Goal: Task Accomplishment & Management: Complete application form

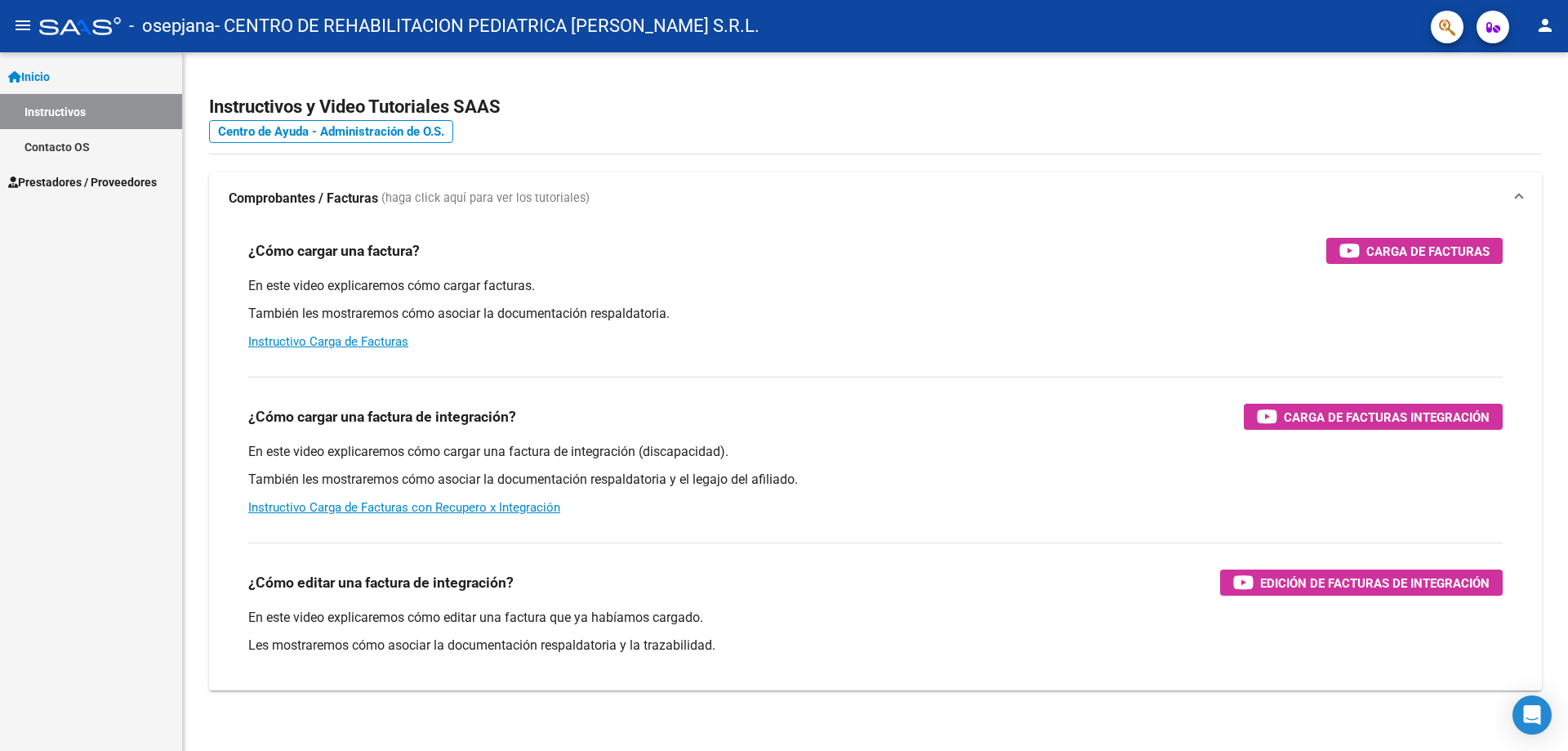
click at [157, 179] on span "Prestadores / Proveedores" at bounding box center [82, 182] width 149 height 18
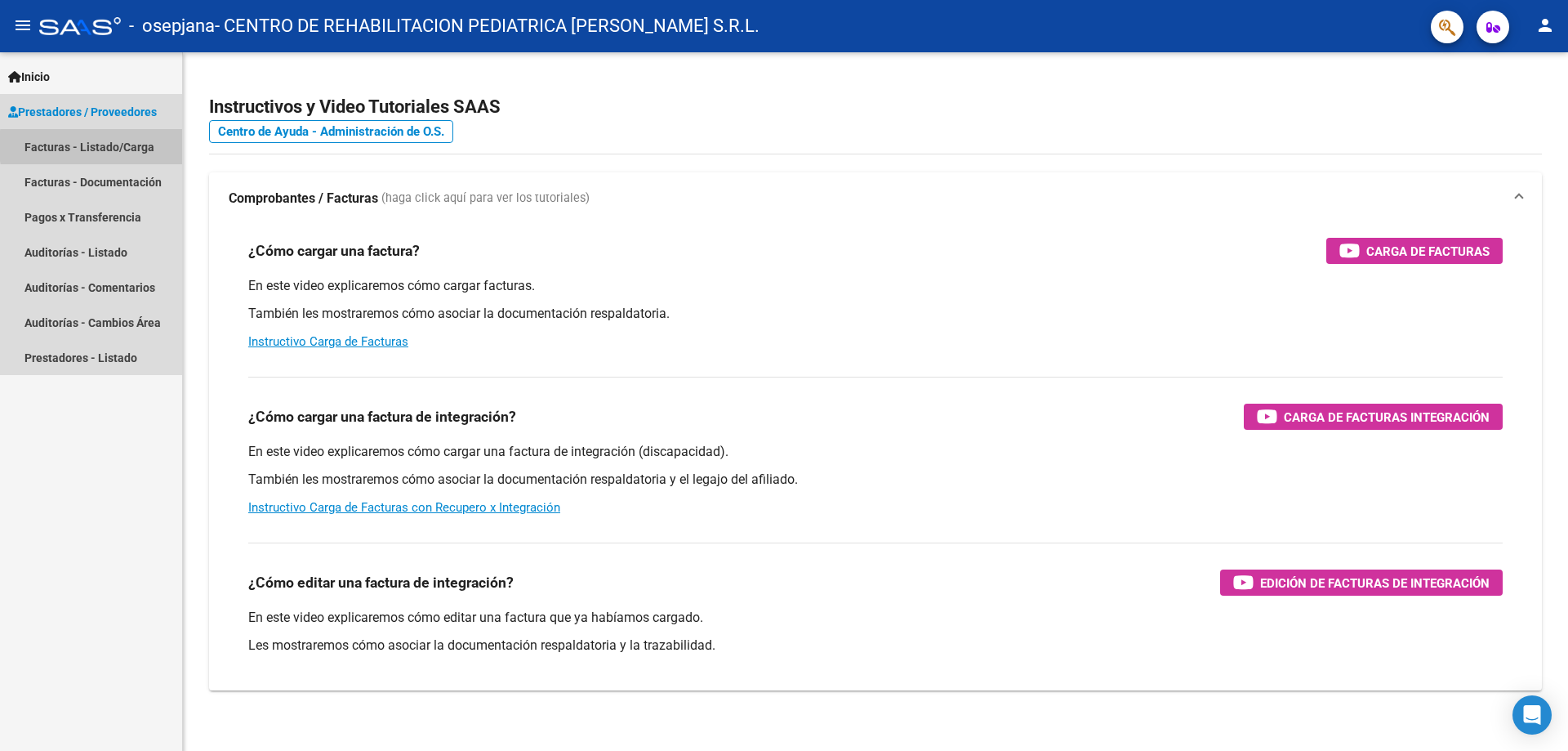
click at [144, 145] on link "Facturas - Listado/Carga" at bounding box center [90, 147] width 182 height 35
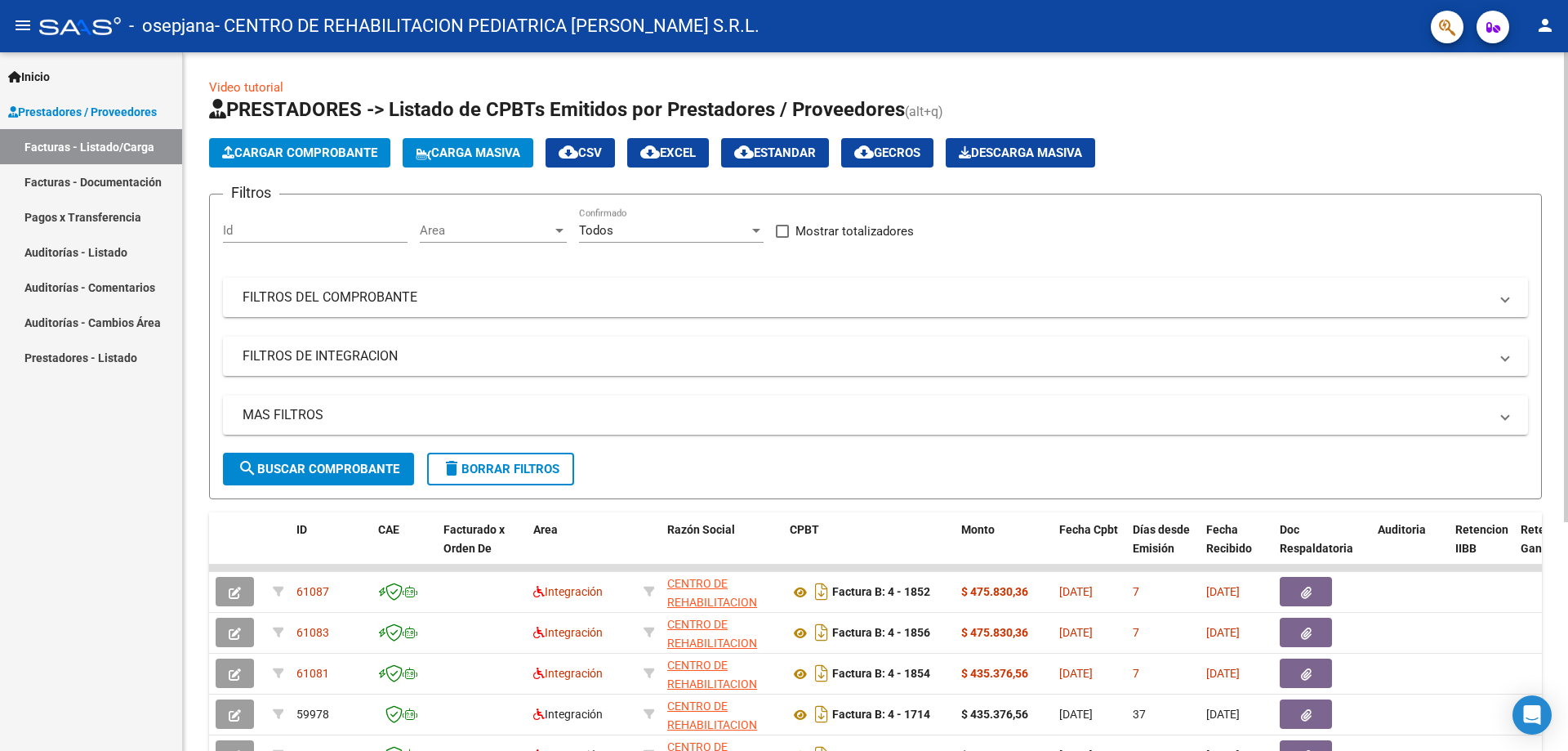
click at [348, 151] on span "Cargar Comprobante" at bounding box center [300, 153] width 155 height 15
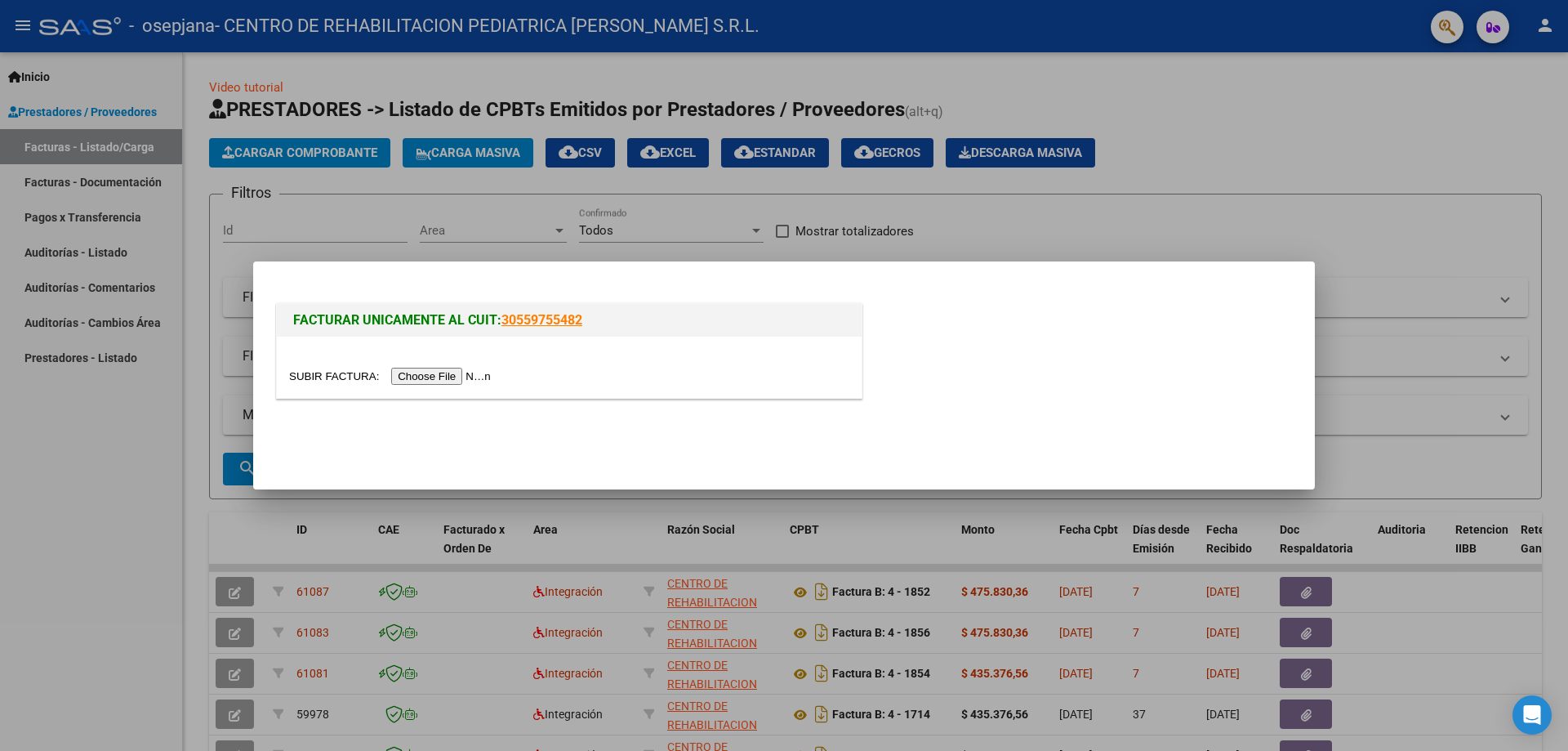
click at [454, 372] on input "file" at bounding box center [392, 376] width 207 height 17
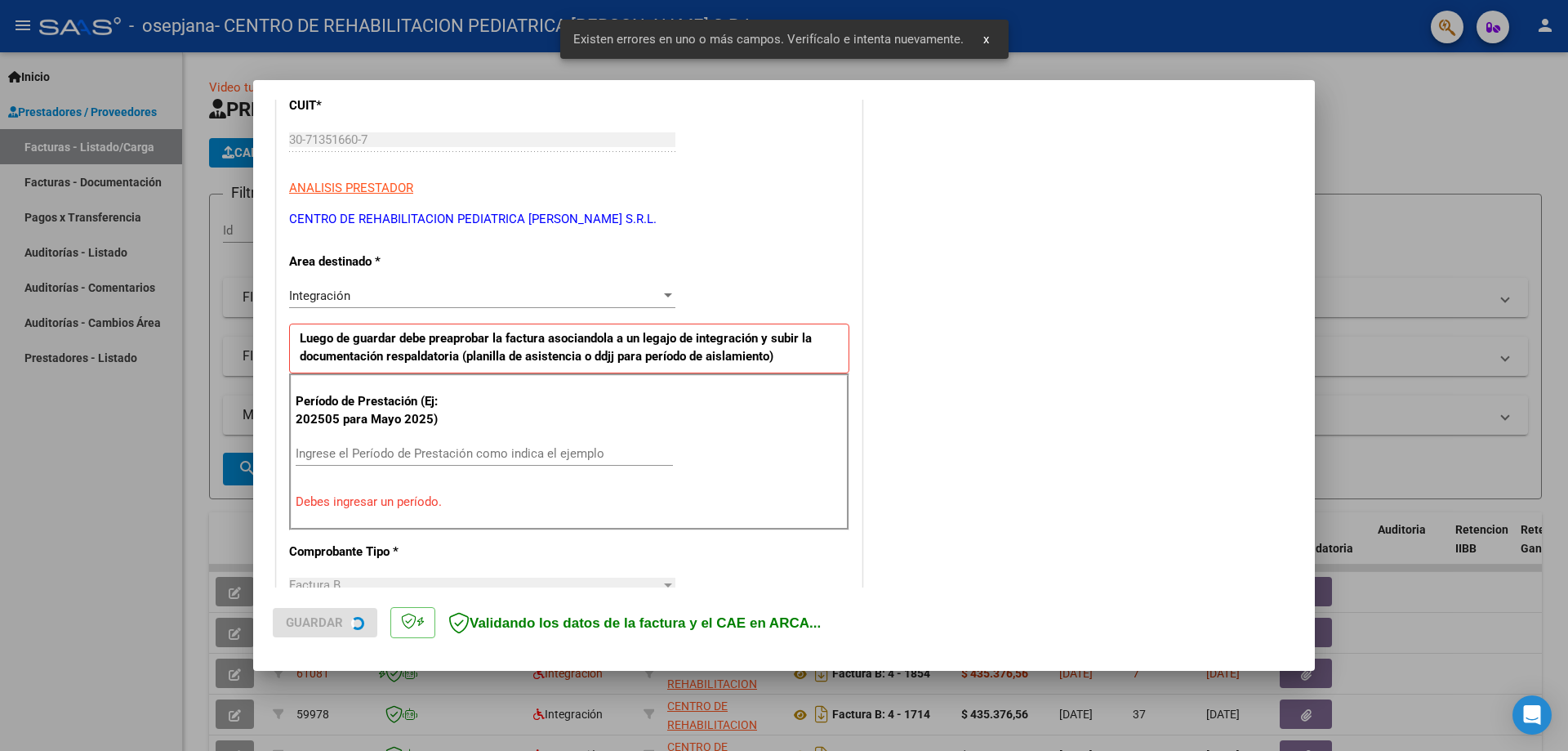
scroll to position [294, 0]
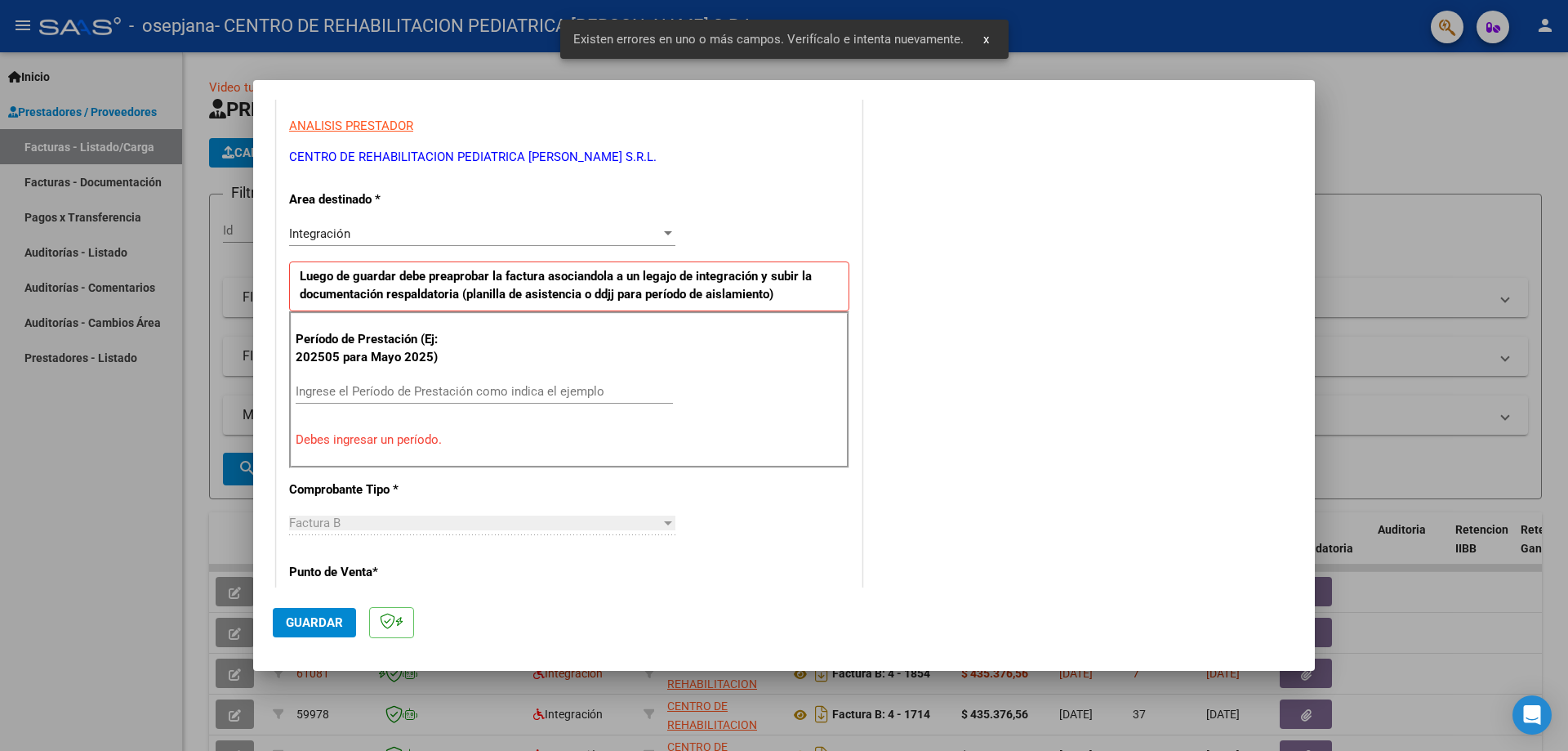
click at [378, 389] on input "Ingrese el Período de Prestación como indica el ejemplo" at bounding box center [485, 391] width 378 height 15
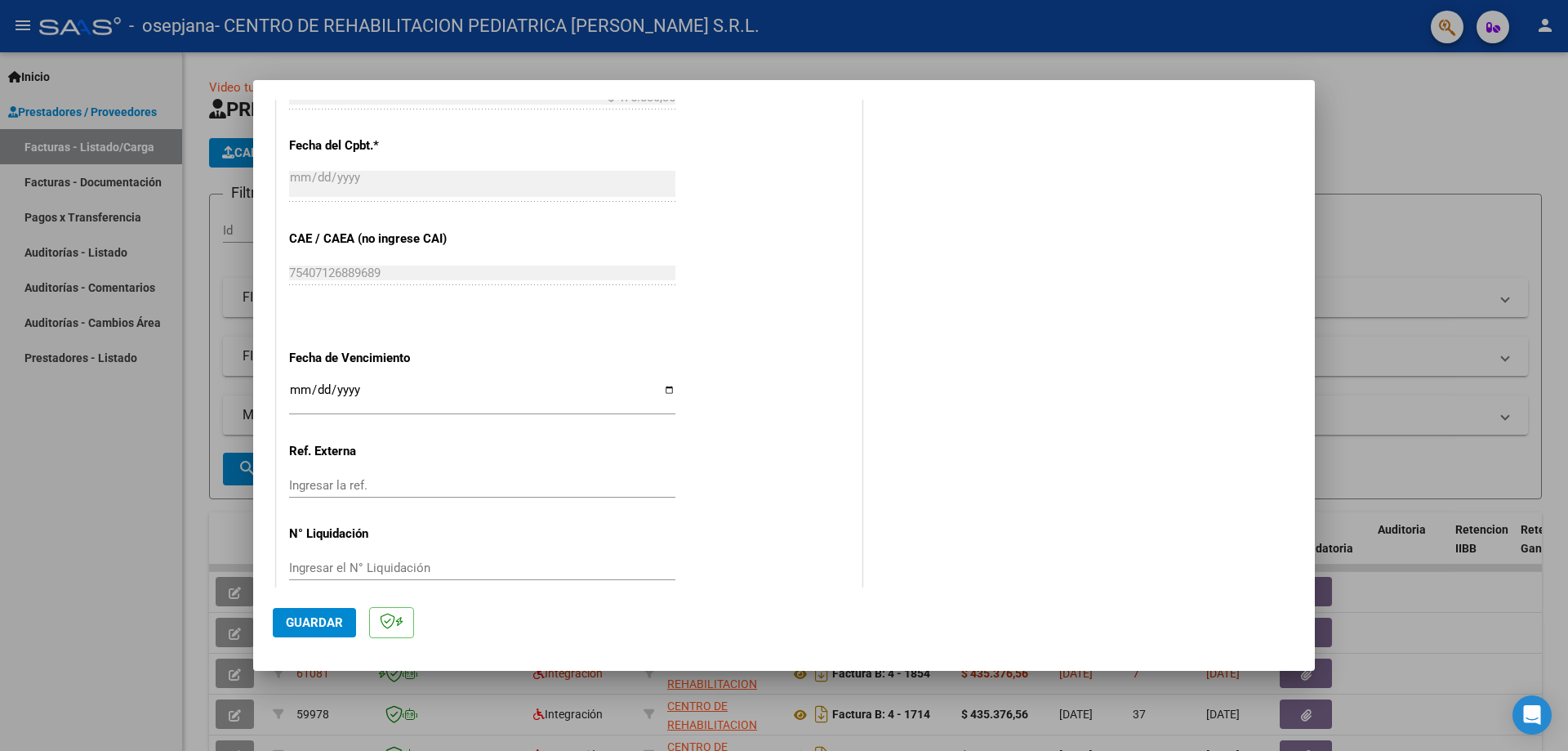
scroll to position [950, 0]
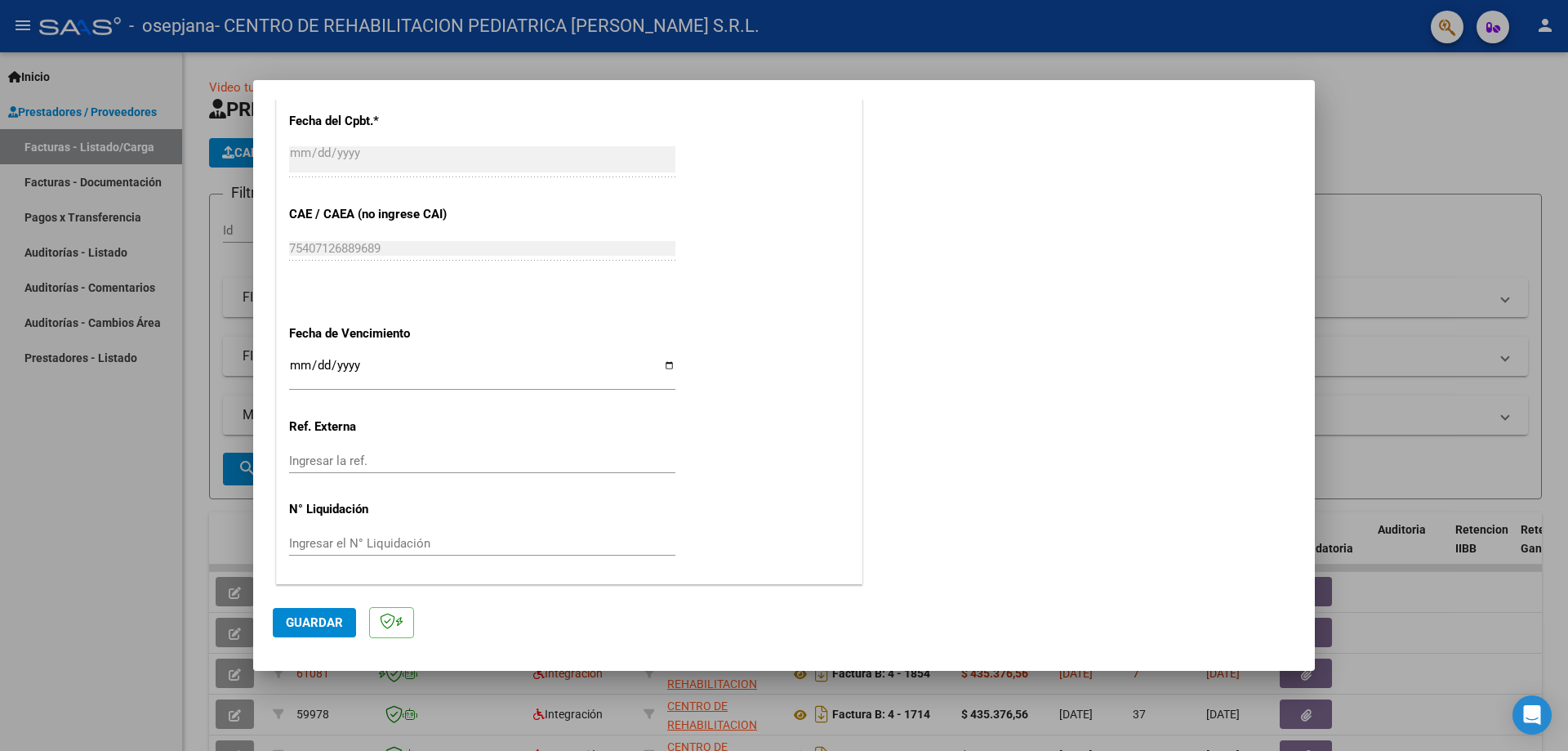
type input "202509"
click at [660, 369] on input "Ingresar la fecha" at bounding box center [482, 372] width 386 height 26
type input "[DATE]"
click at [299, 616] on span "Guardar" at bounding box center [314, 622] width 57 height 15
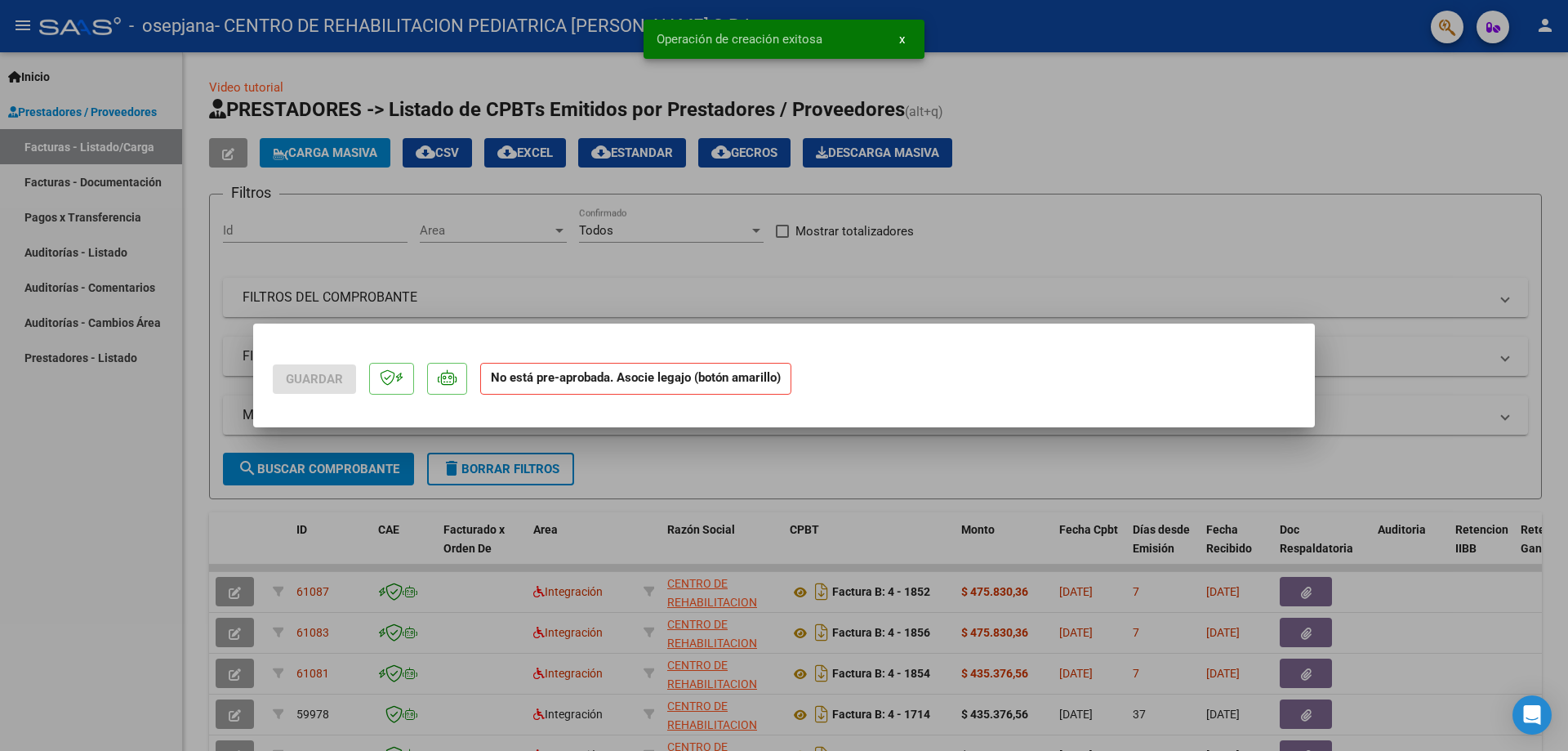
scroll to position [0, 0]
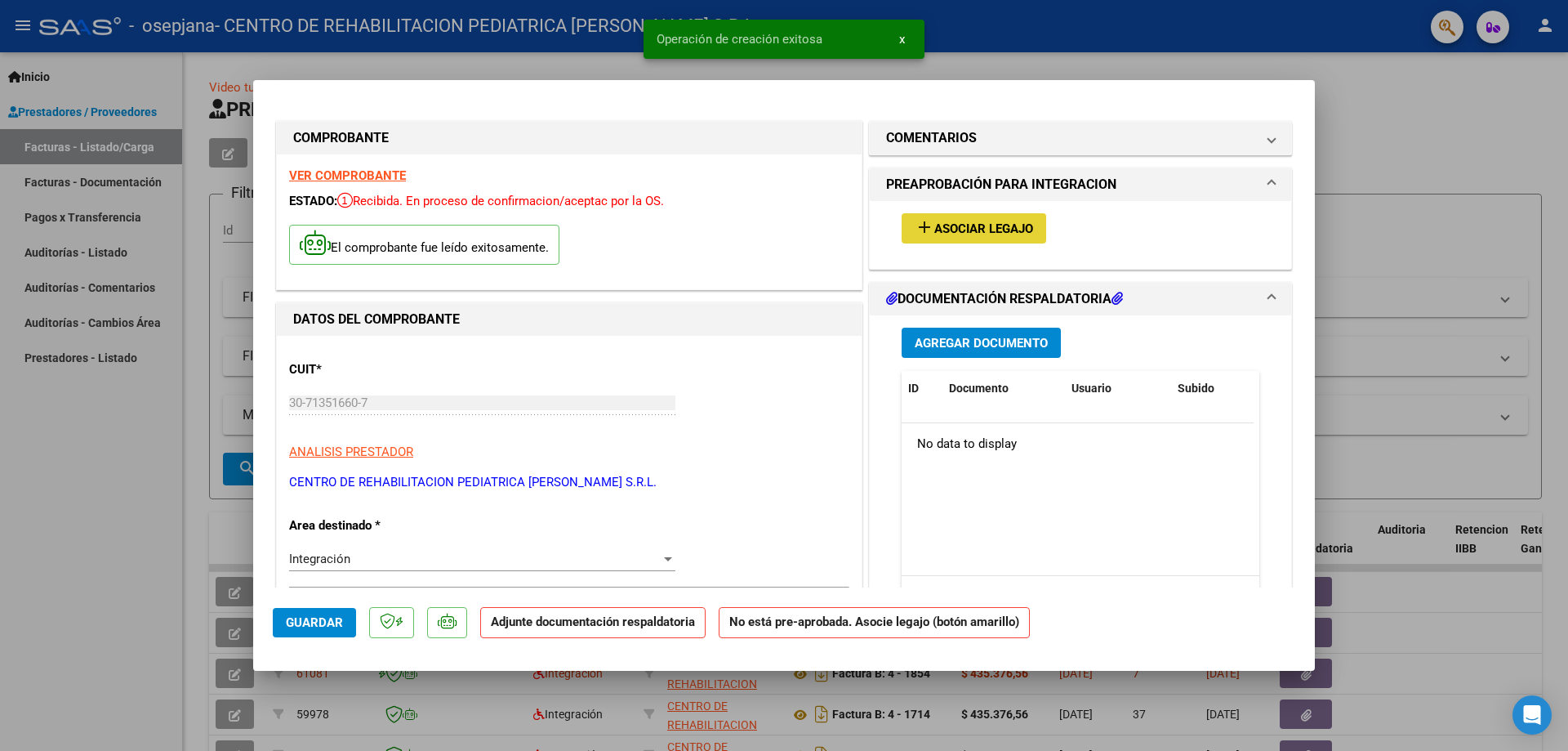
click at [985, 218] on button "add Asociar Legajo" at bounding box center [973, 228] width 144 height 30
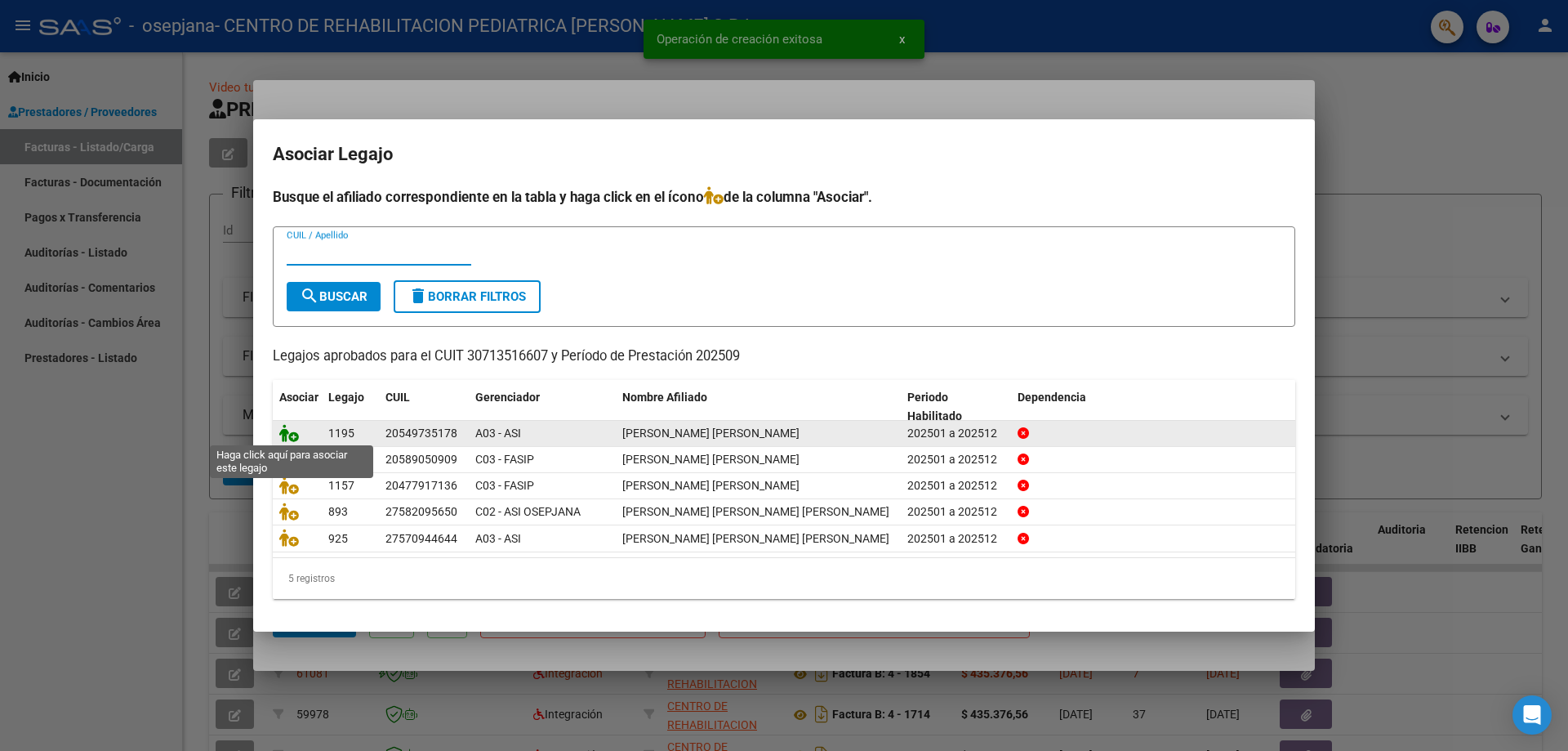
click at [282, 434] on icon at bounding box center [289, 433] width 20 height 18
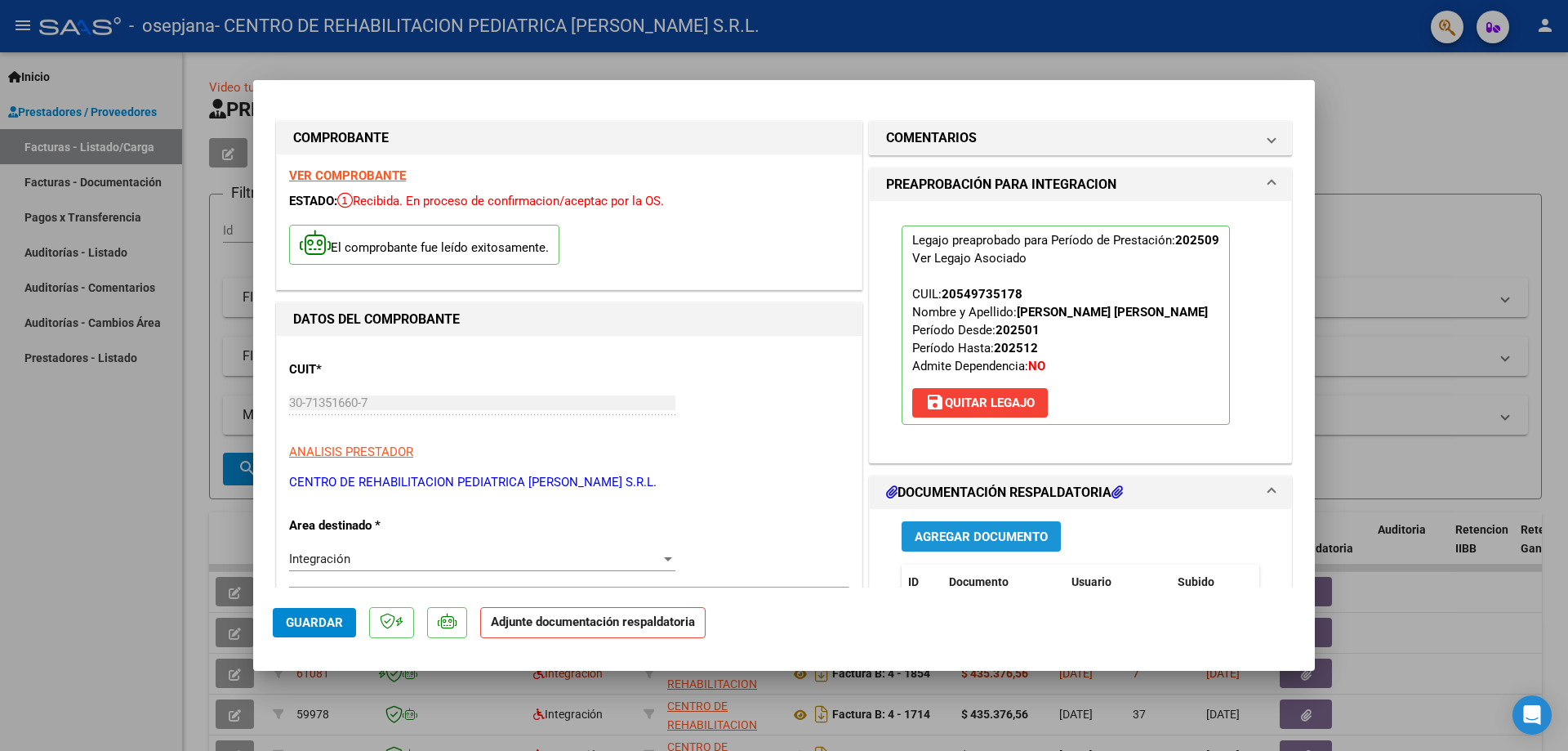
click at [986, 536] on span "Agregar Documento" at bounding box center [981, 536] width 133 height 15
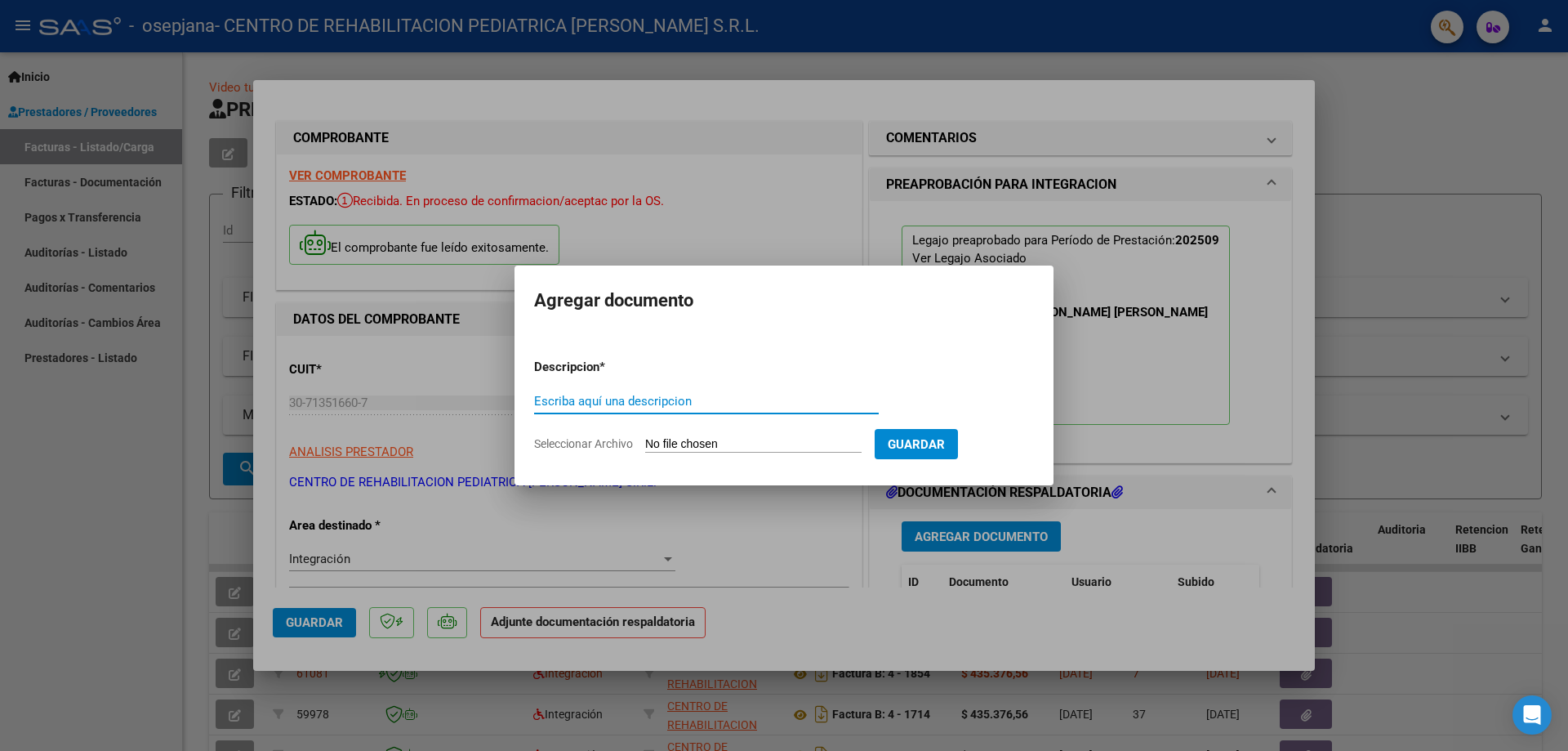
click at [613, 397] on input "Escriba aquí una descripcion" at bounding box center [706, 401] width 345 height 15
type input "cae"
click at [760, 442] on input "Seleccionar Archivo" at bounding box center [753, 445] width 216 height 16
type input "C:\fakepath\CAE [PERSON_NAME] SEPT (1).pdf"
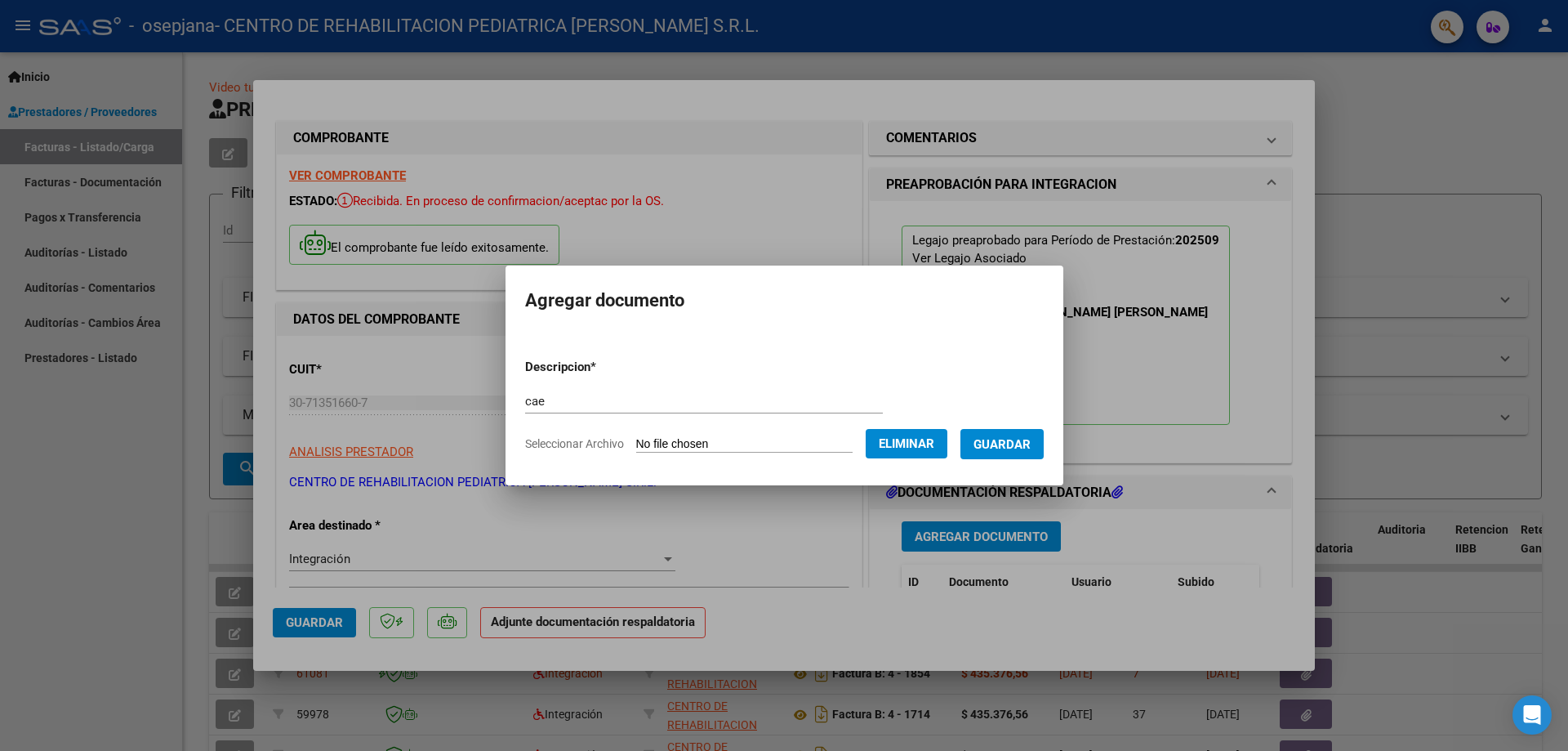
click at [1013, 449] on span "Guardar" at bounding box center [1002, 444] width 57 height 15
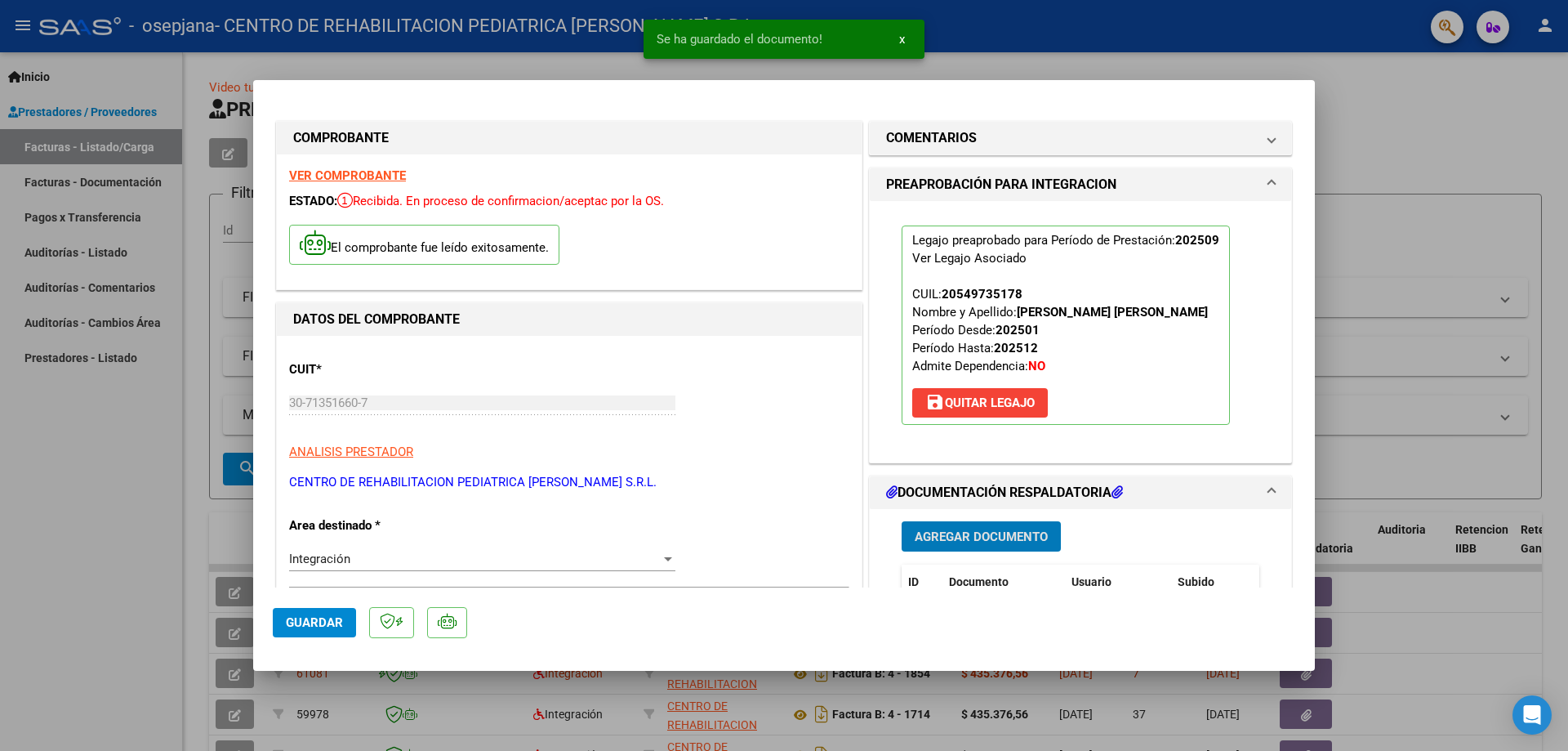
click at [956, 535] on span "Agregar Documento" at bounding box center [981, 536] width 133 height 15
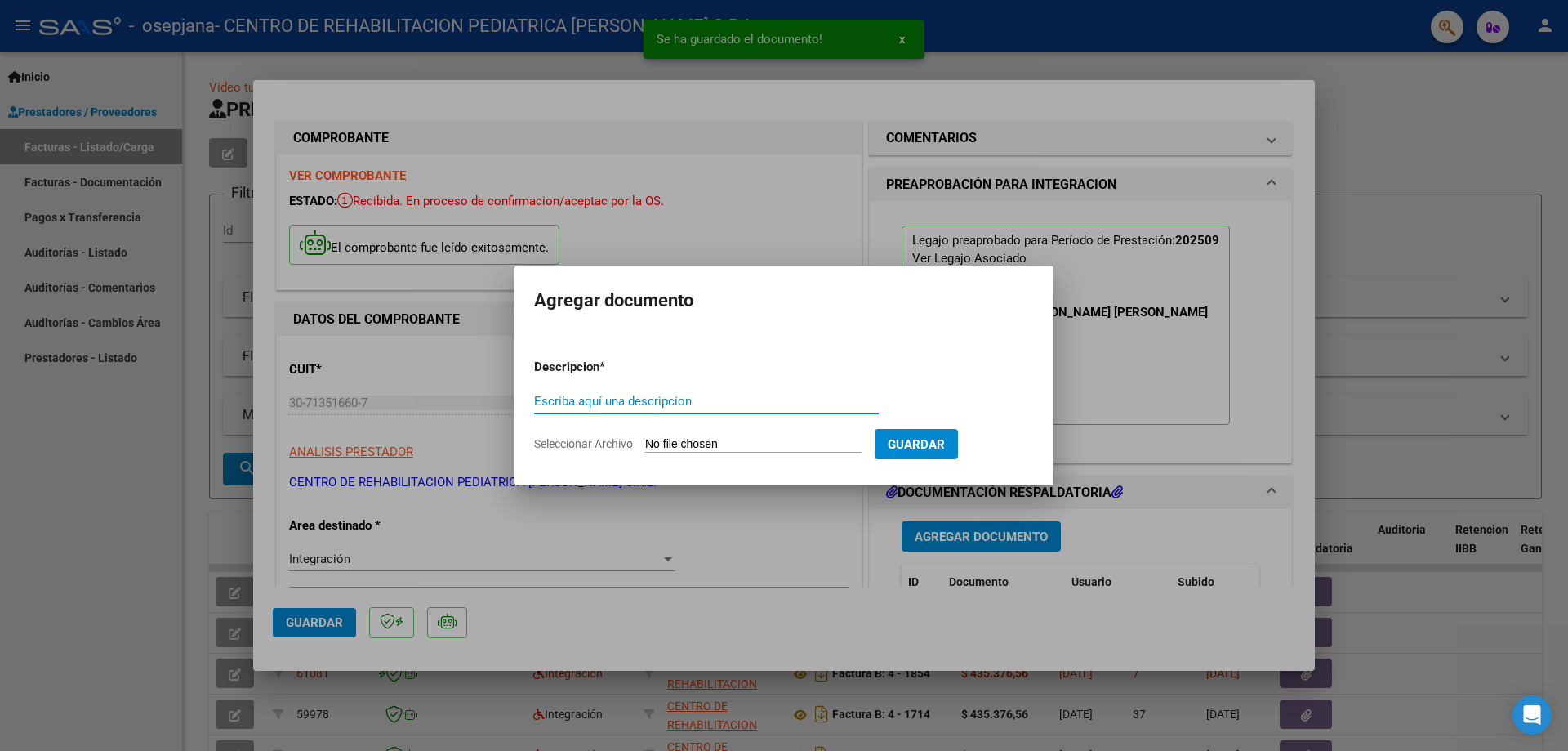
click at [670, 401] on input "Escriba aquí una descripcion" at bounding box center [706, 401] width 345 height 15
type input "planilla"
click at [664, 448] on input "Seleccionar Archivo" at bounding box center [753, 445] width 216 height 16
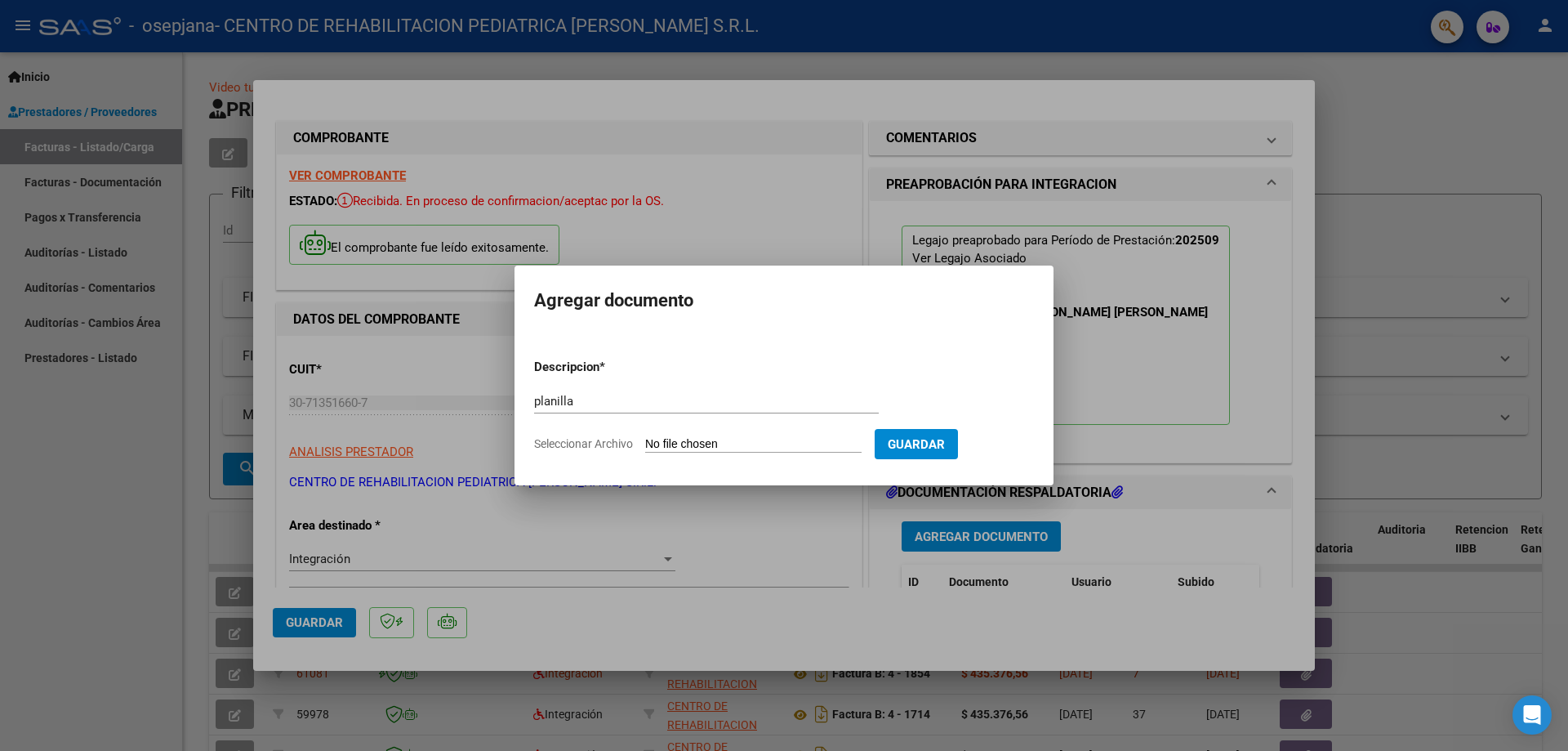
type input "C:\fakepath\PA [PERSON_NAME] SEPT (1).pdf"
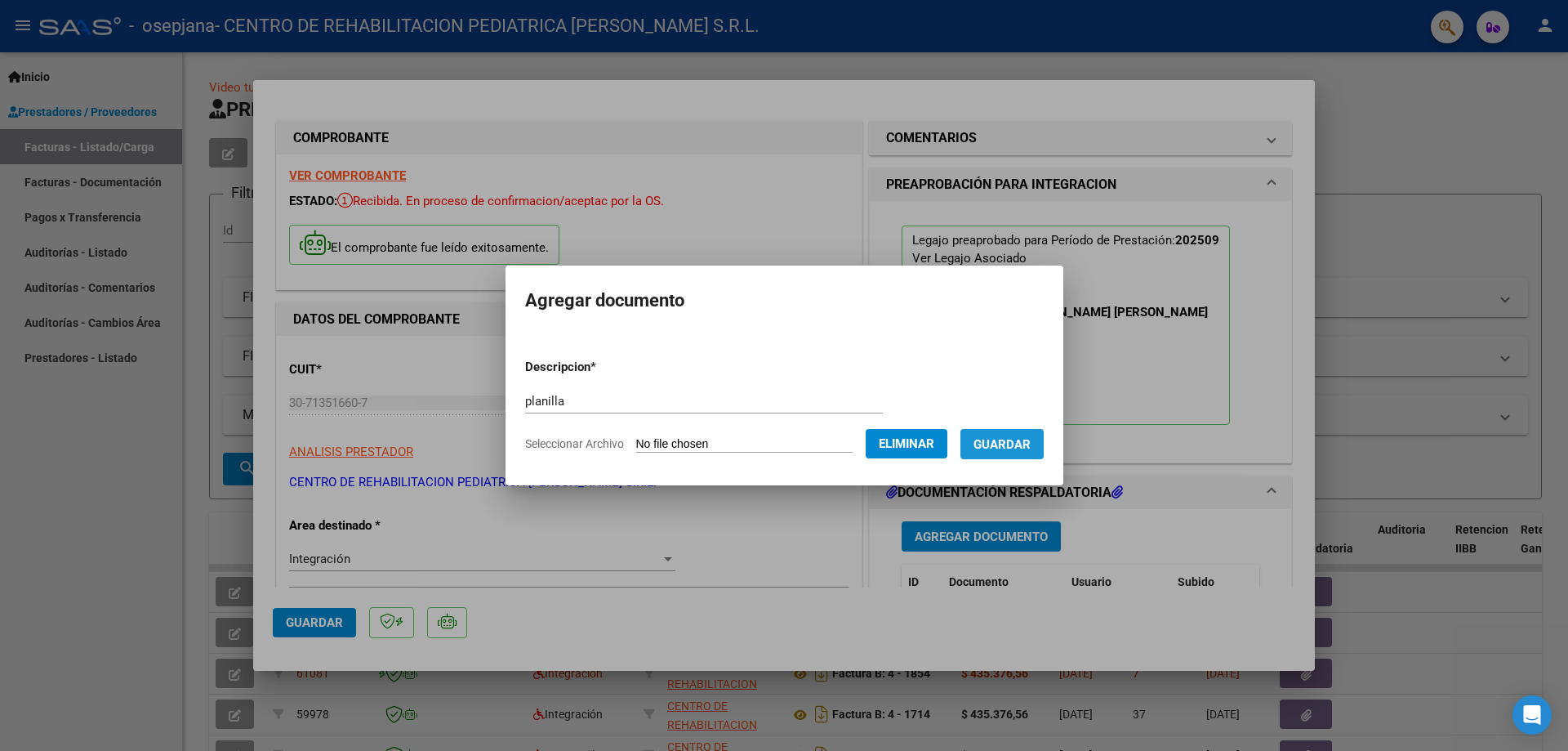
click at [1011, 448] on span "Guardar" at bounding box center [1002, 444] width 57 height 15
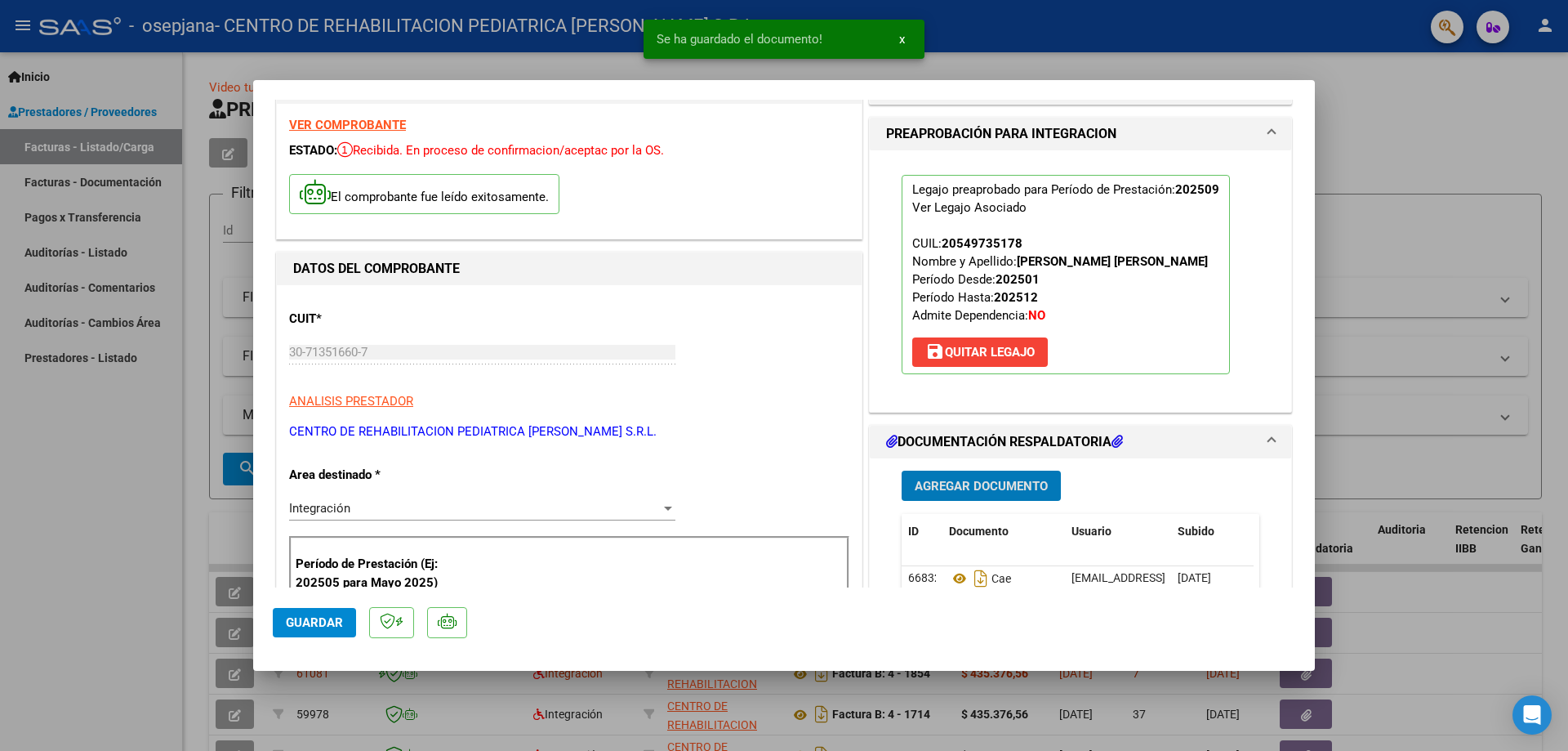
scroll to position [82, 0]
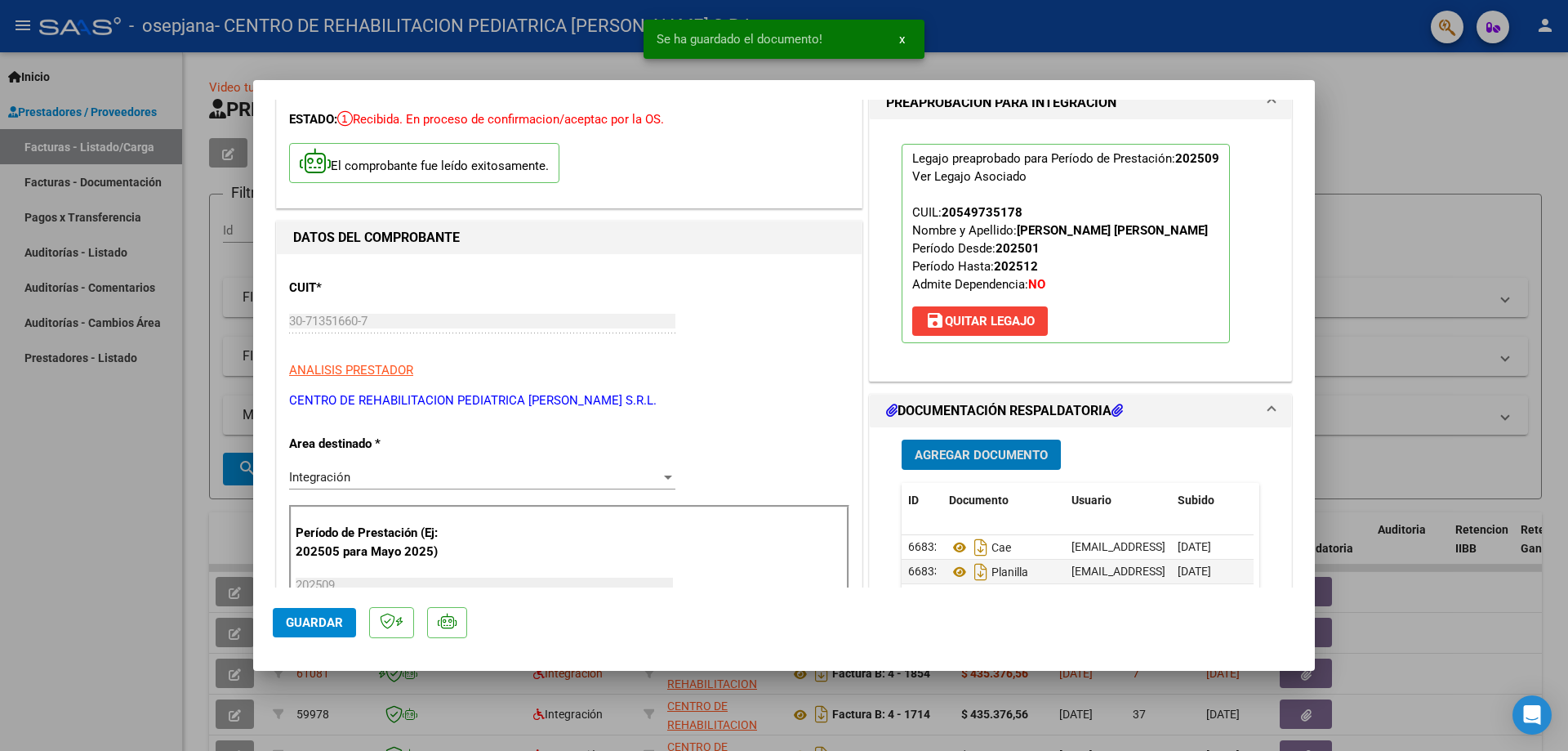
click at [1022, 464] on button "Agregar Documento" at bounding box center [981, 455] width 160 height 30
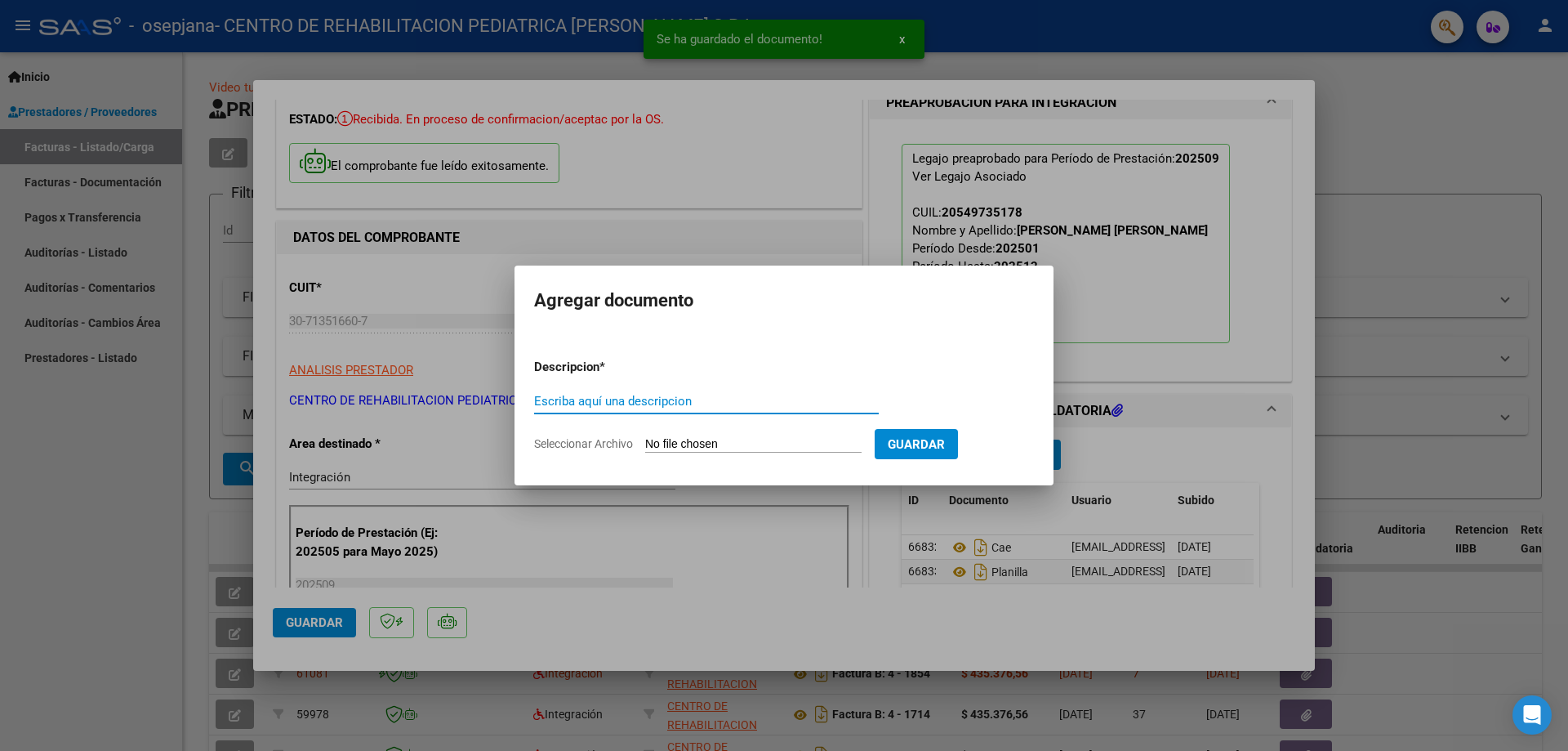
click at [658, 399] on input "Escriba aquí una descripcion" at bounding box center [706, 401] width 345 height 15
type input "informe mensual"
click at [694, 445] on input "Seleccionar Archivo" at bounding box center [753, 445] width 216 height 16
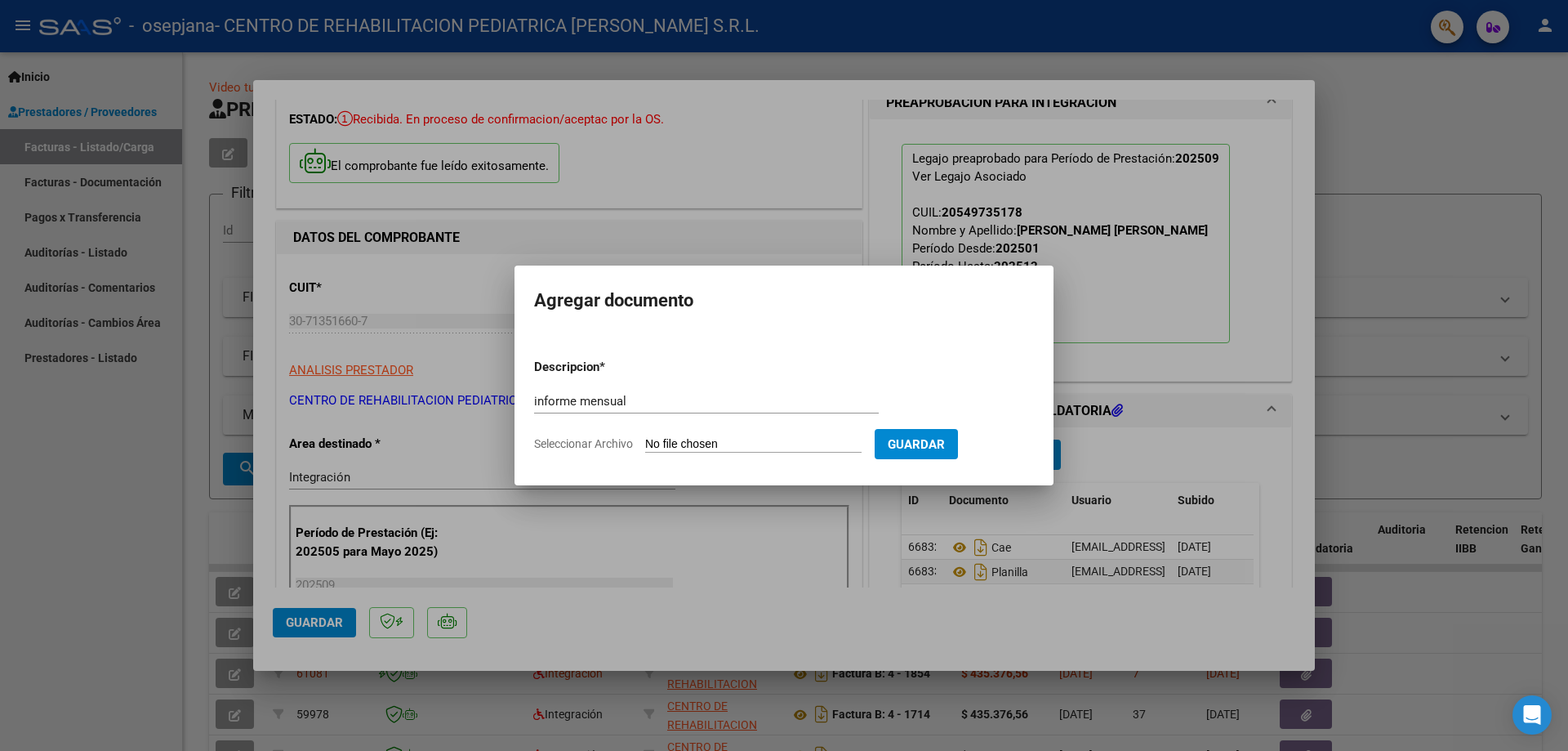
type input "C:\fakepath\INFORME_56932448_SICA_202506301154140.pdf"
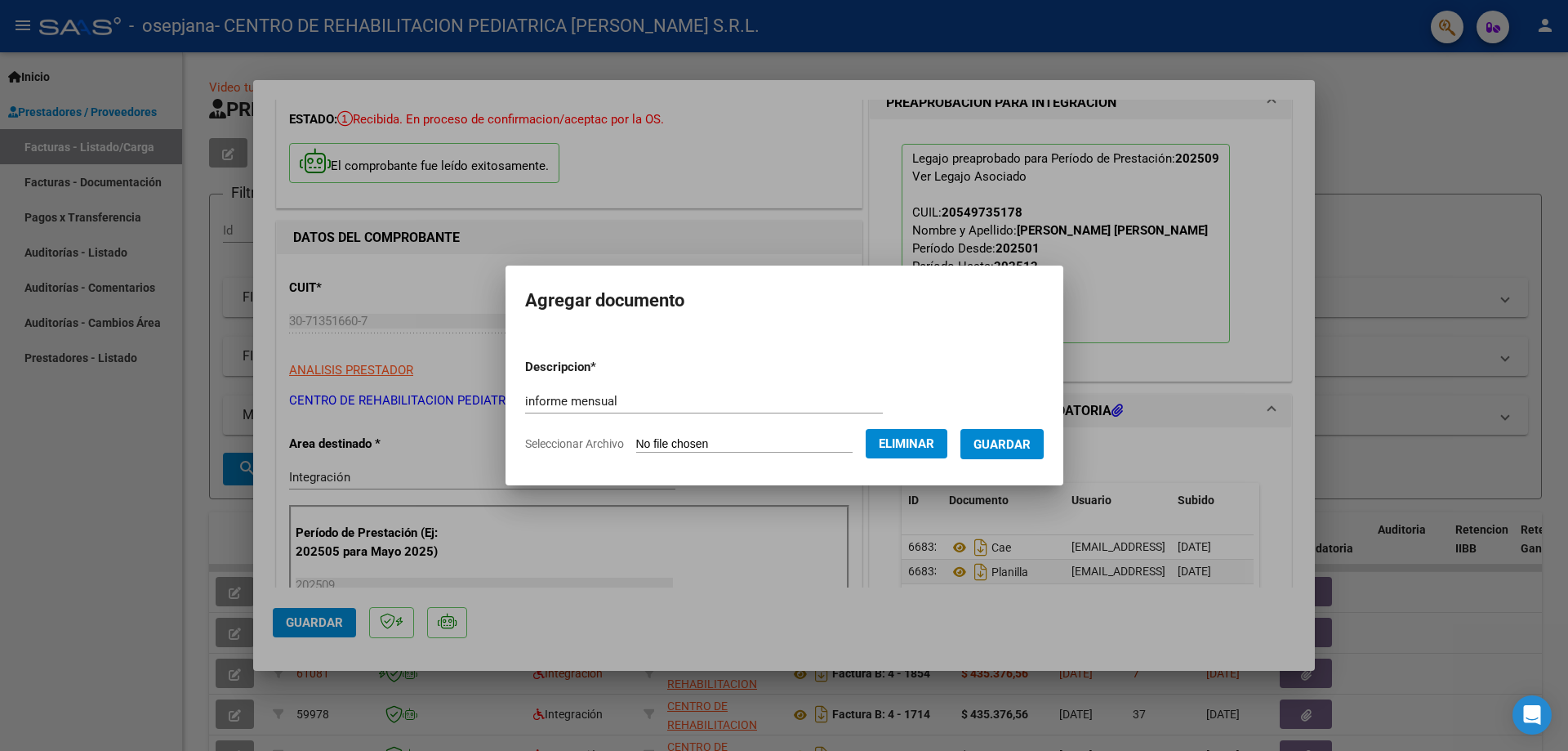
click at [1024, 442] on span "Guardar" at bounding box center [1002, 444] width 57 height 15
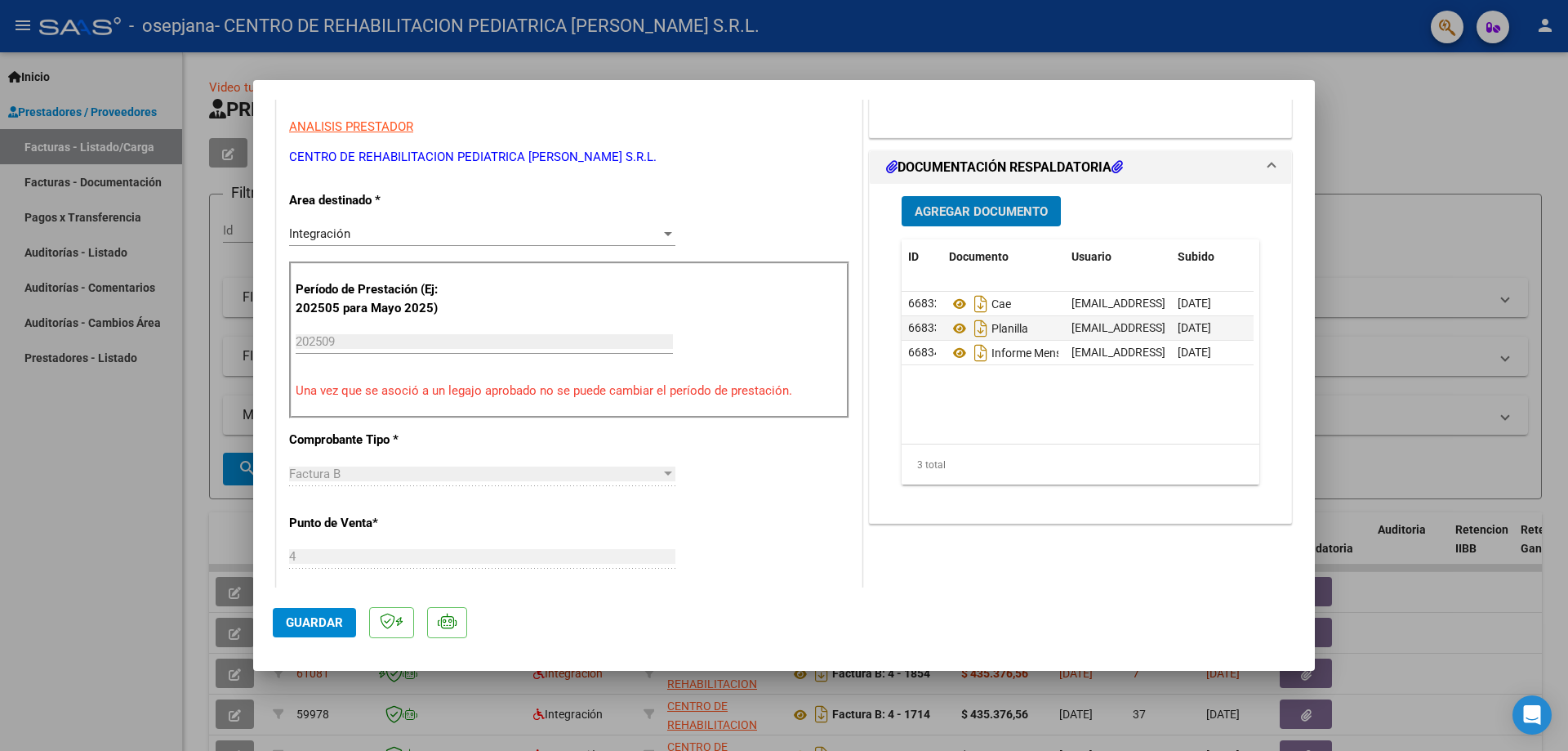
scroll to position [327, 0]
click at [293, 633] on button "Guardar" at bounding box center [315, 622] width 83 height 29
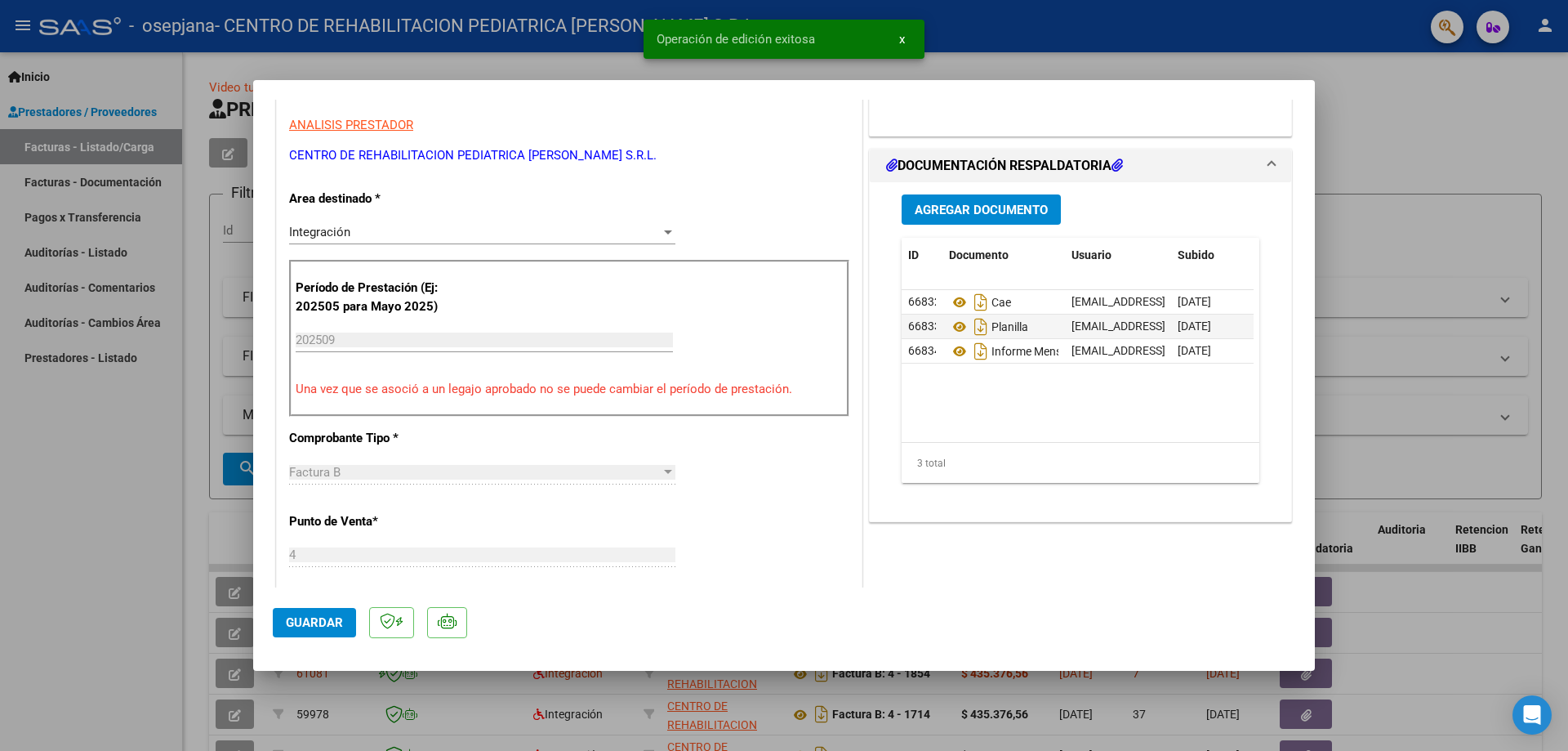
click at [1379, 120] on div at bounding box center [784, 375] width 1568 height 751
type input "$ 0,00"
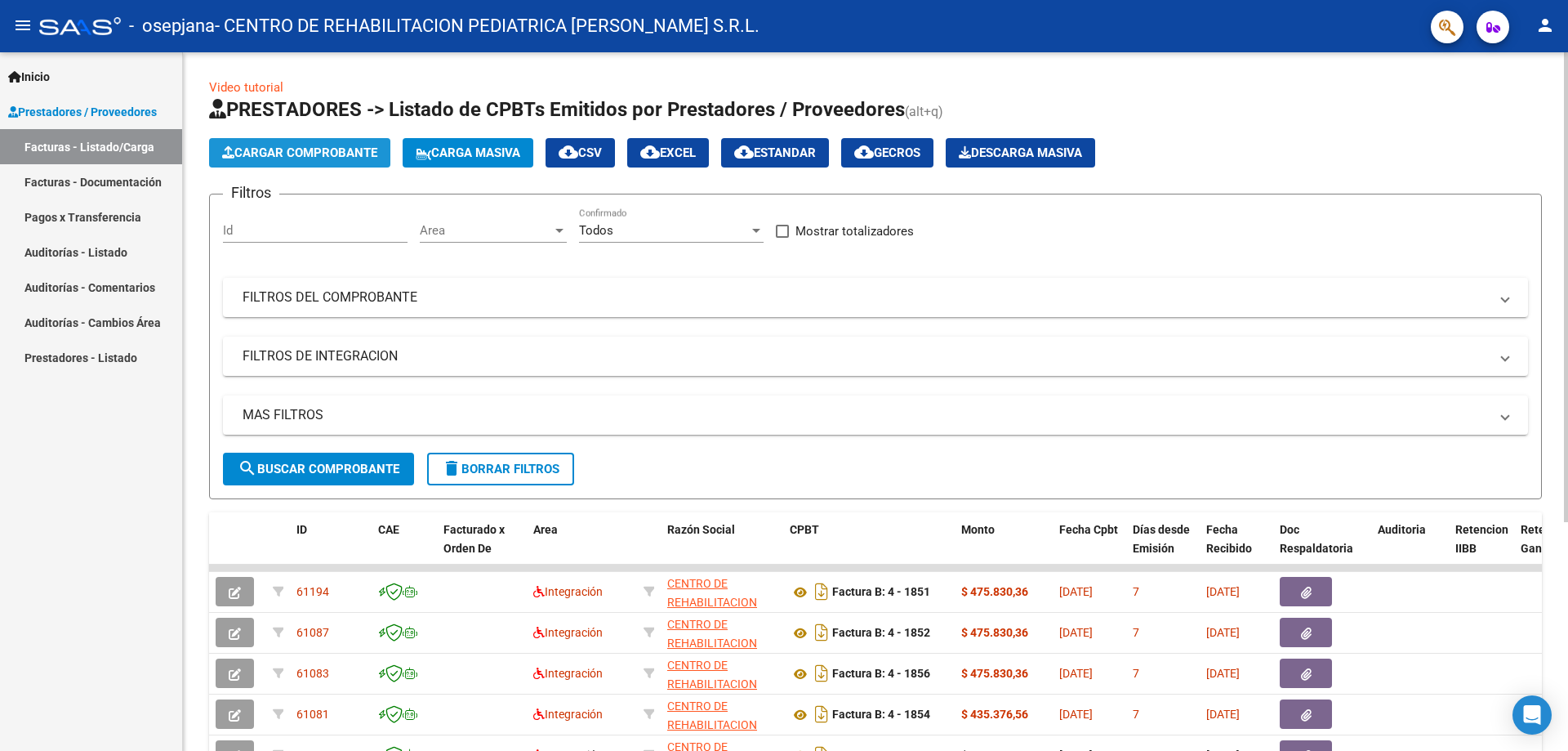
click at [342, 151] on span "Cargar Comprobante" at bounding box center [300, 153] width 155 height 15
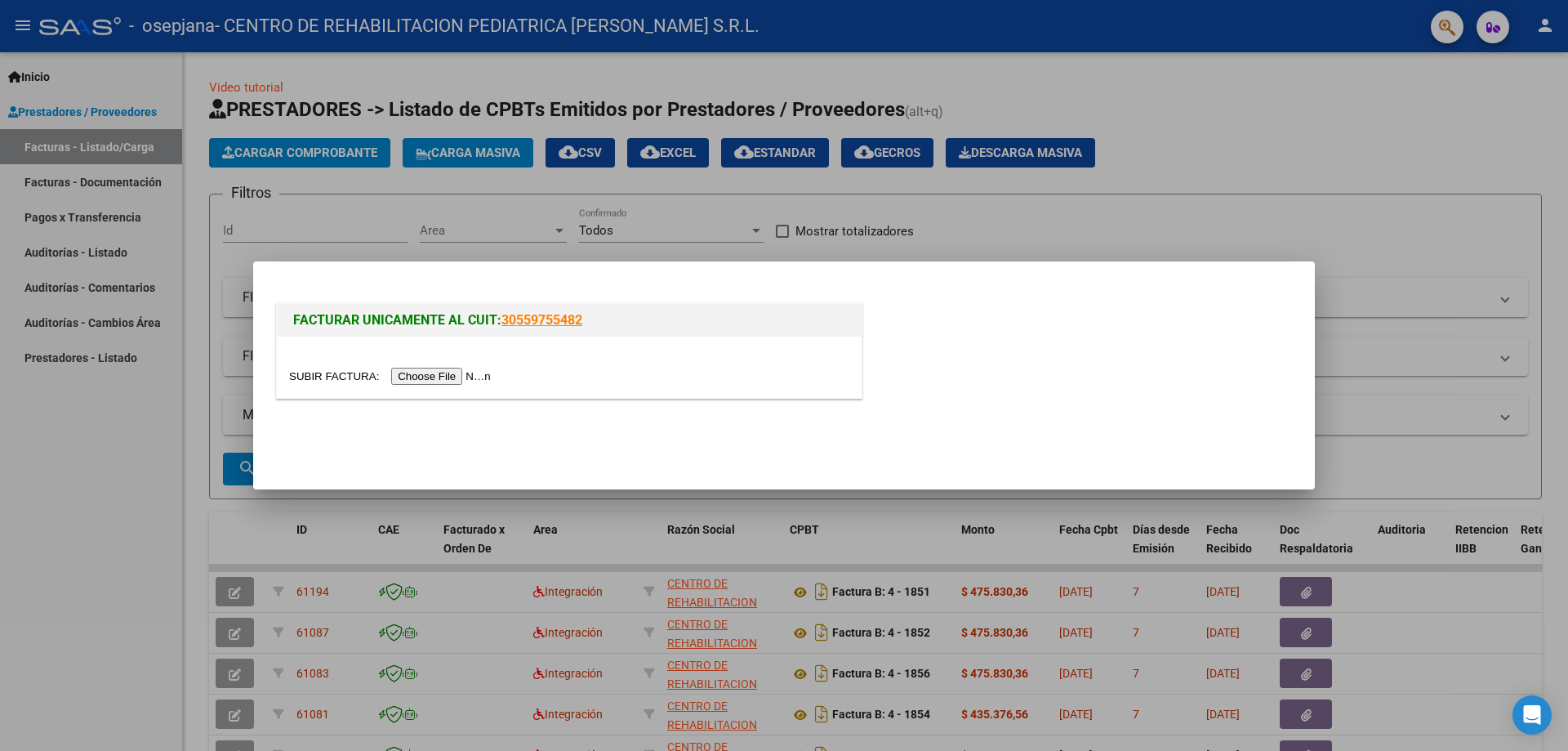
click at [450, 372] on input "file" at bounding box center [392, 376] width 207 height 17
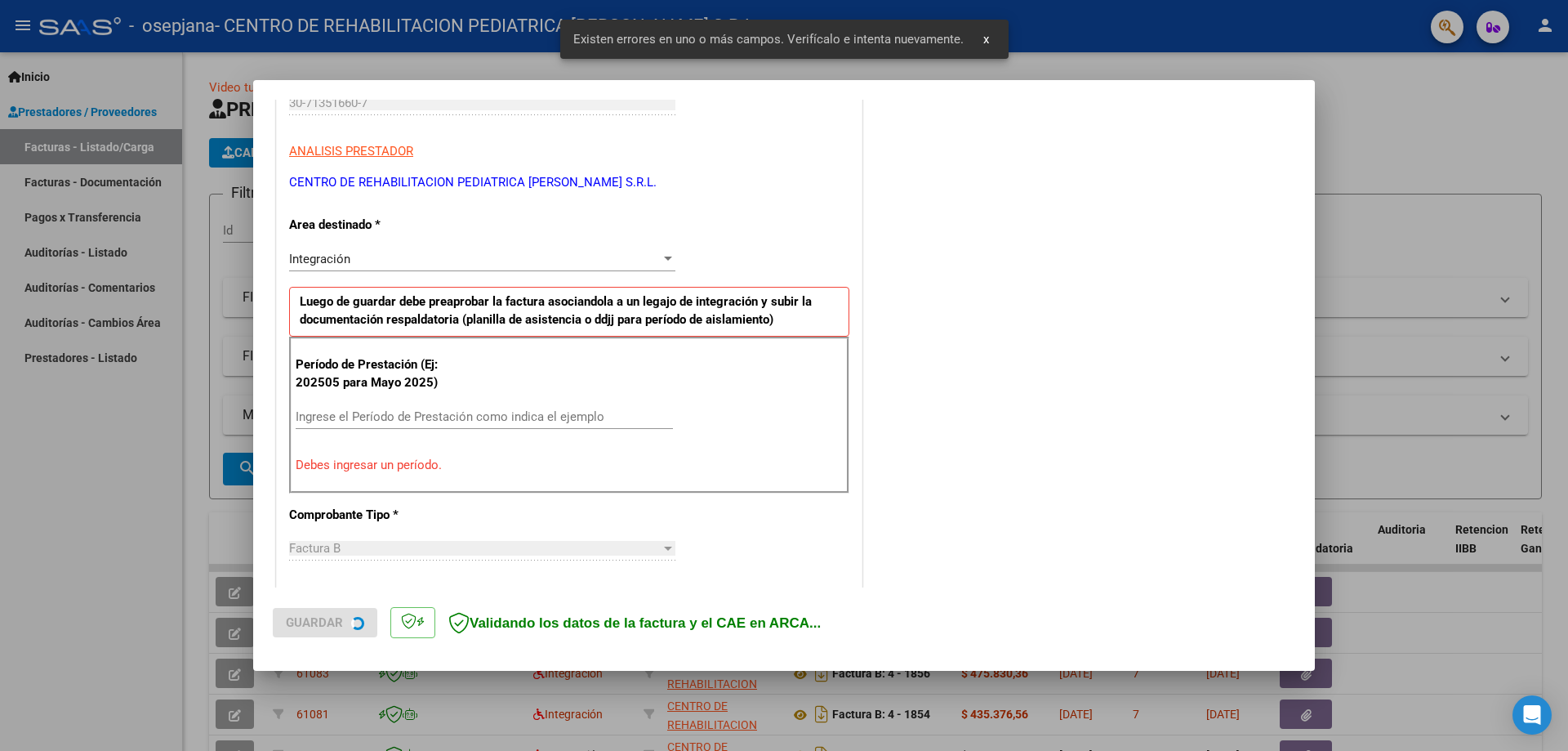
scroll to position [294, 0]
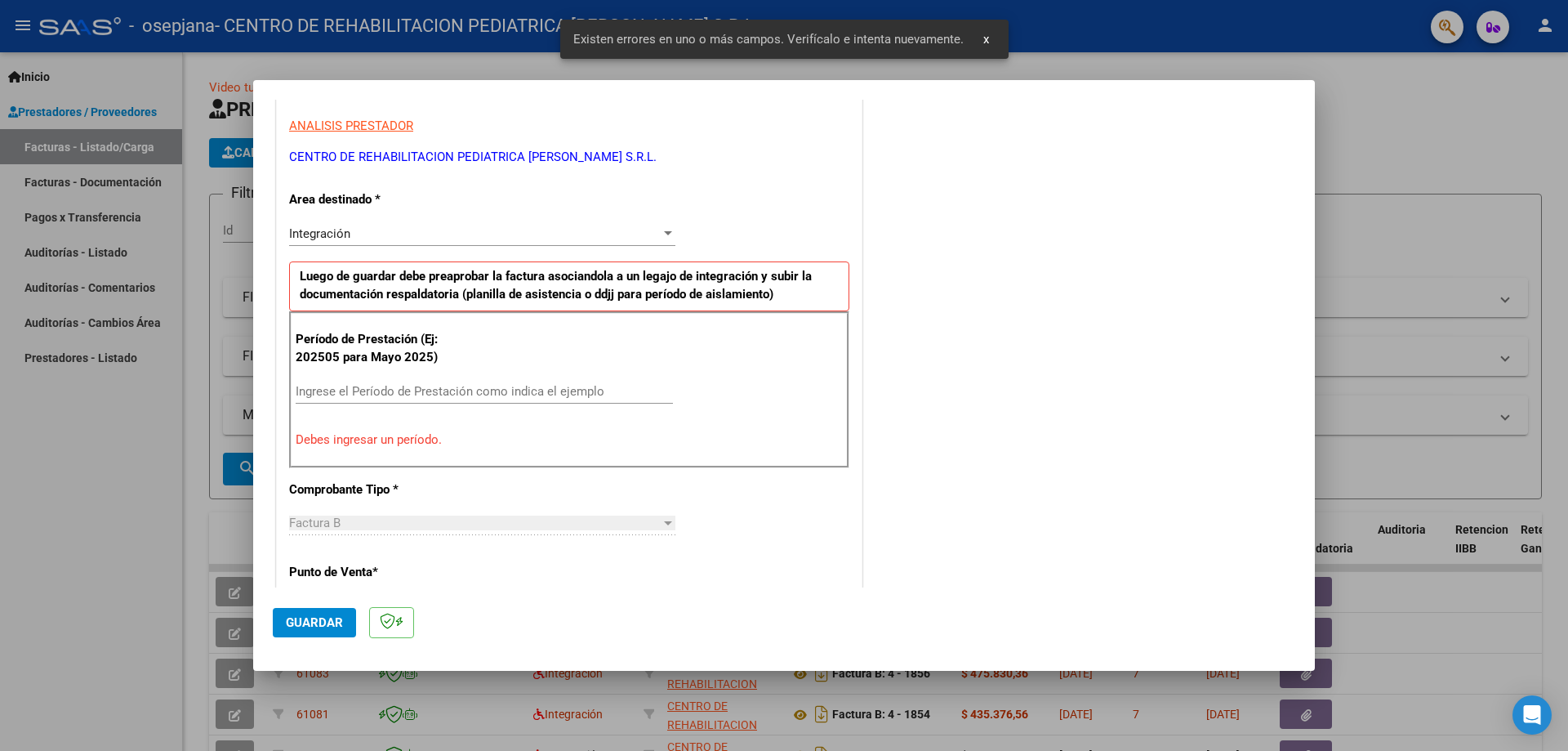
click at [355, 391] on input "Ingrese el Período de Prestación como indica el ejemplo" at bounding box center [485, 391] width 378 height 15
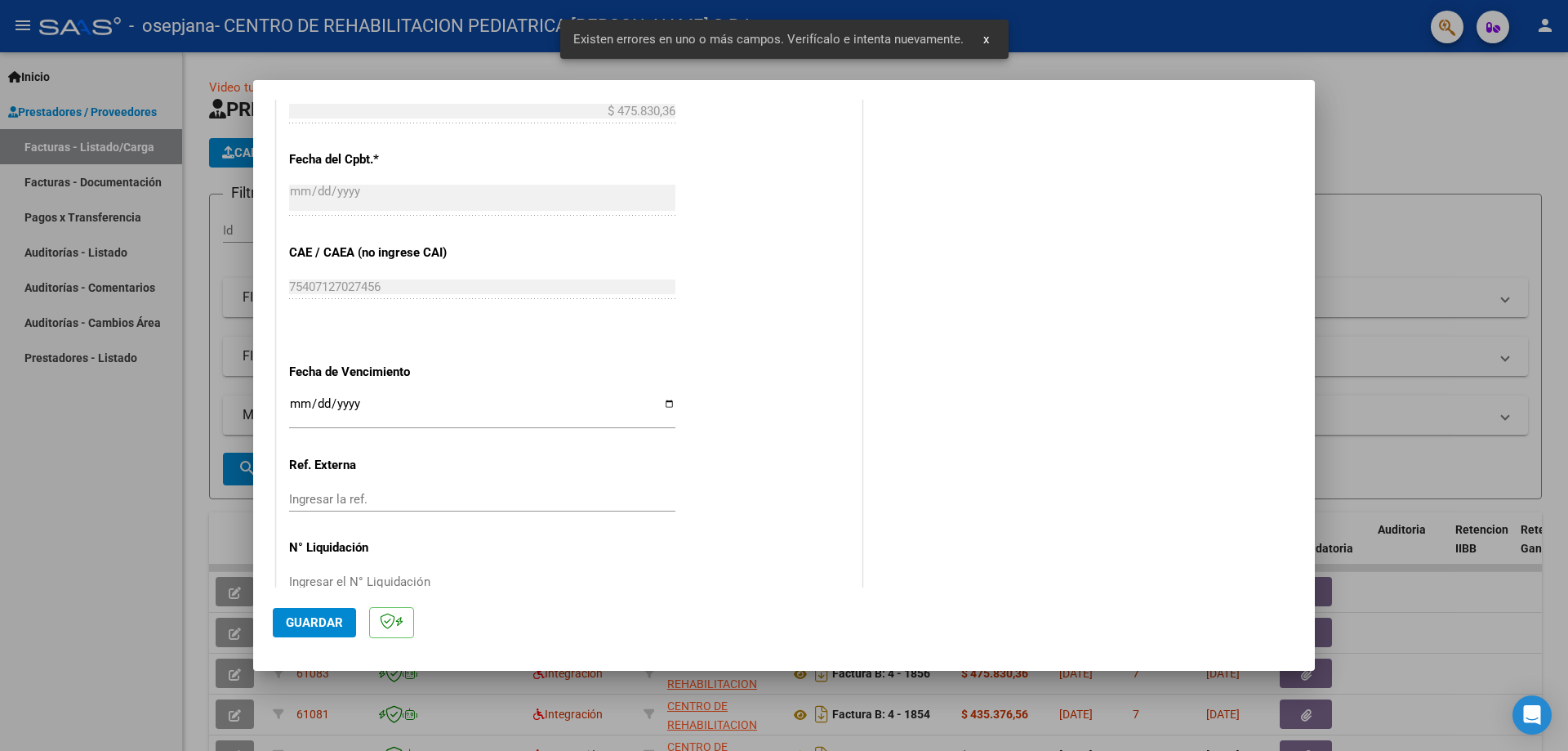
scroll to position [950, 0]
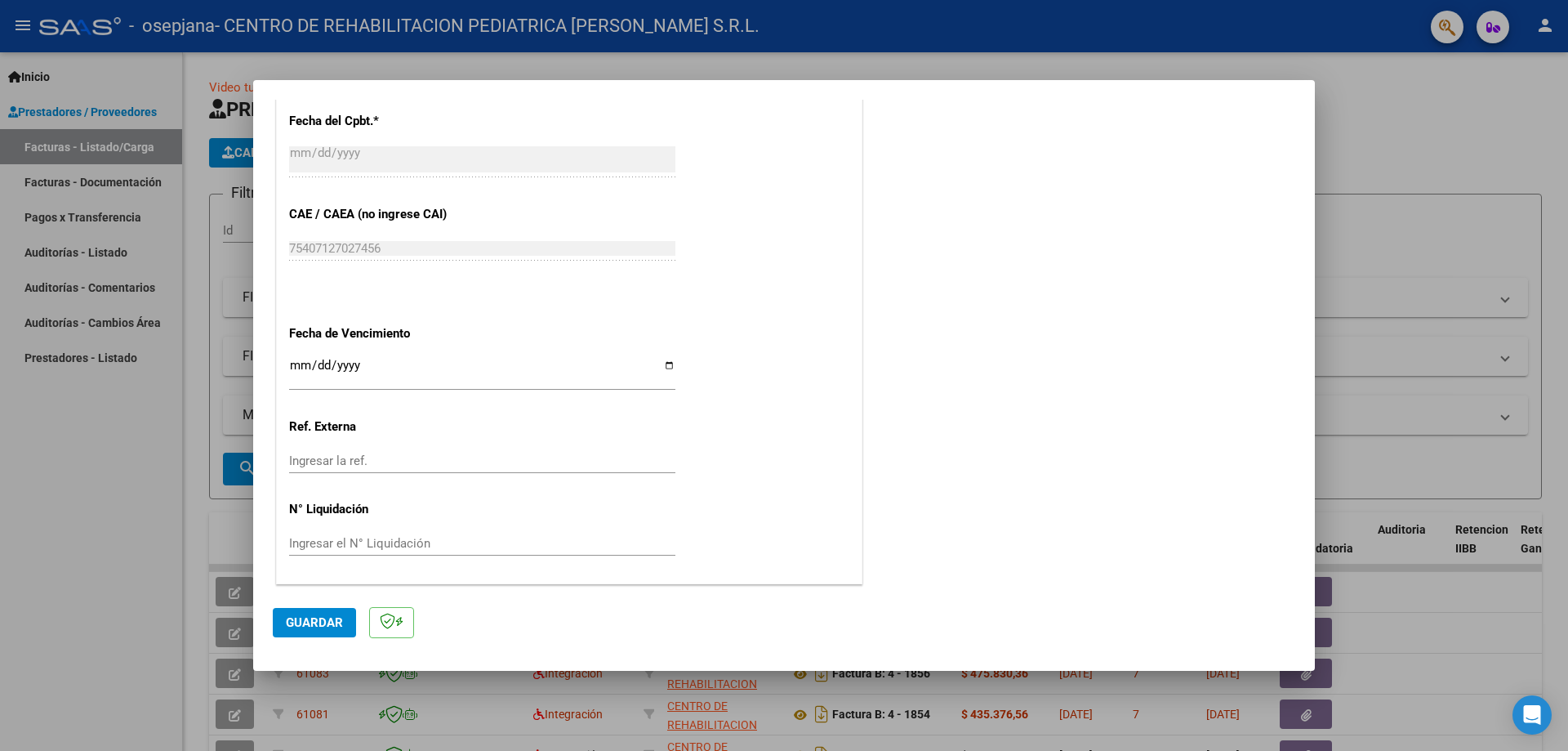
type input "202509"
click at [655, 364] on input "Ingresar la fecha" at bounding box center [482, 372] width 386 height 26
click at [667, 365] on input "Ingresar la fecha" at bounding box center [482, 372] width 386 height 26
type input "[DATE]"
drag, startPoint x: 320, startPoint y: 627, endPoint x: 388, endPoint y: 553, distance: 100.5
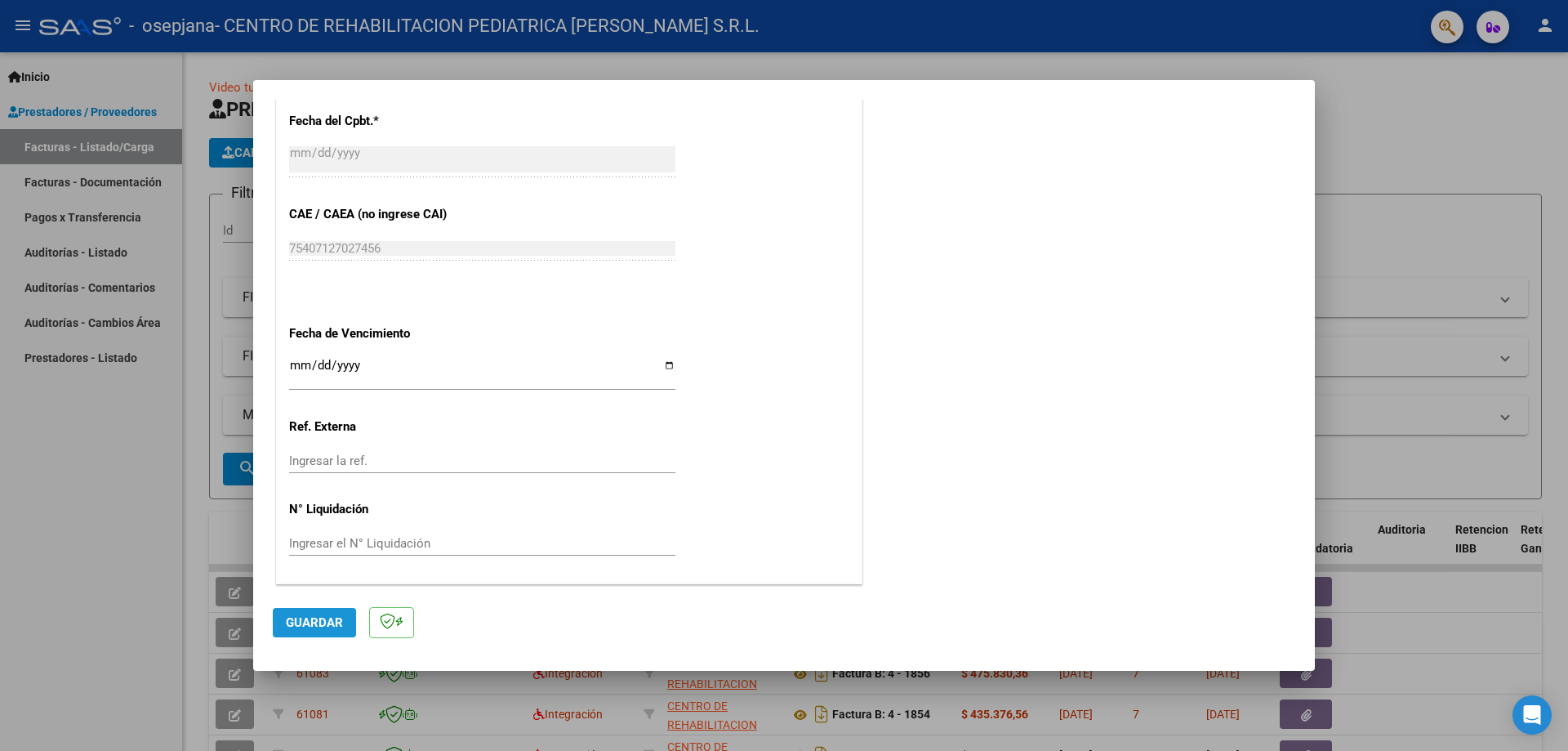
click at [319, 627] on span "Guardar" at bounding box center [314, 622] width 57 height 15
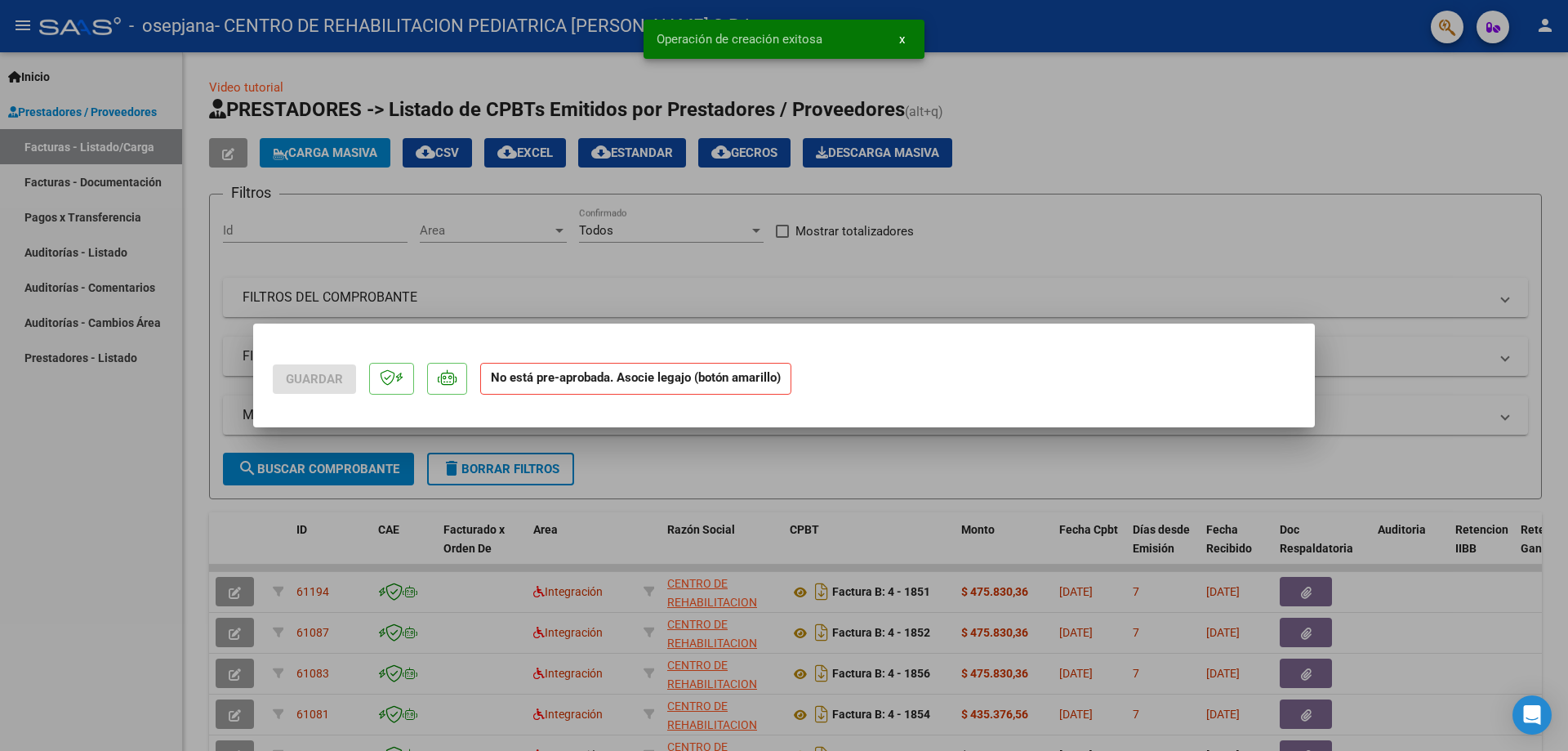
scroll to position [0, 0]
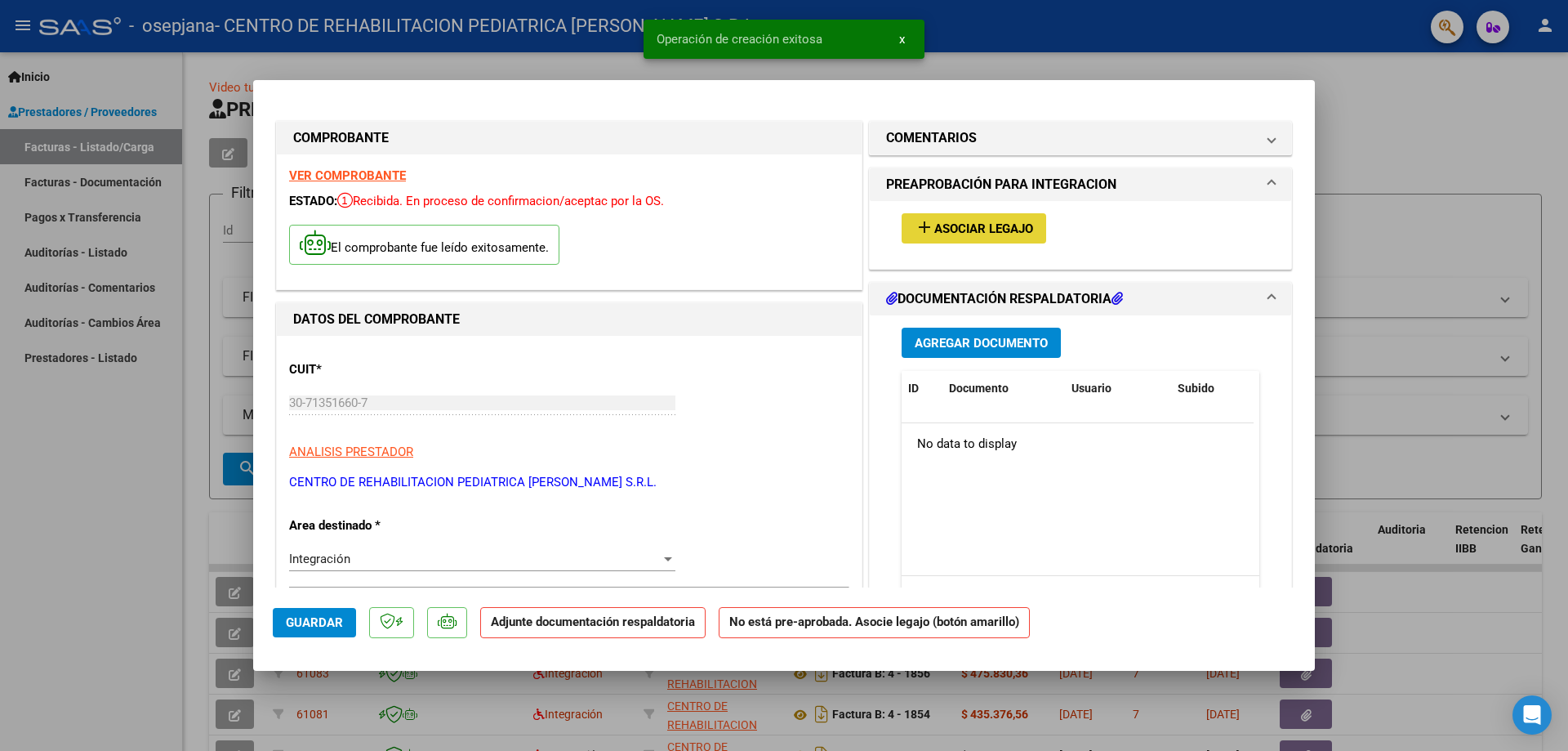
click at [935, 233] on span "Asociar Legajo" at bounding box center [983, 229] width 98 height 15
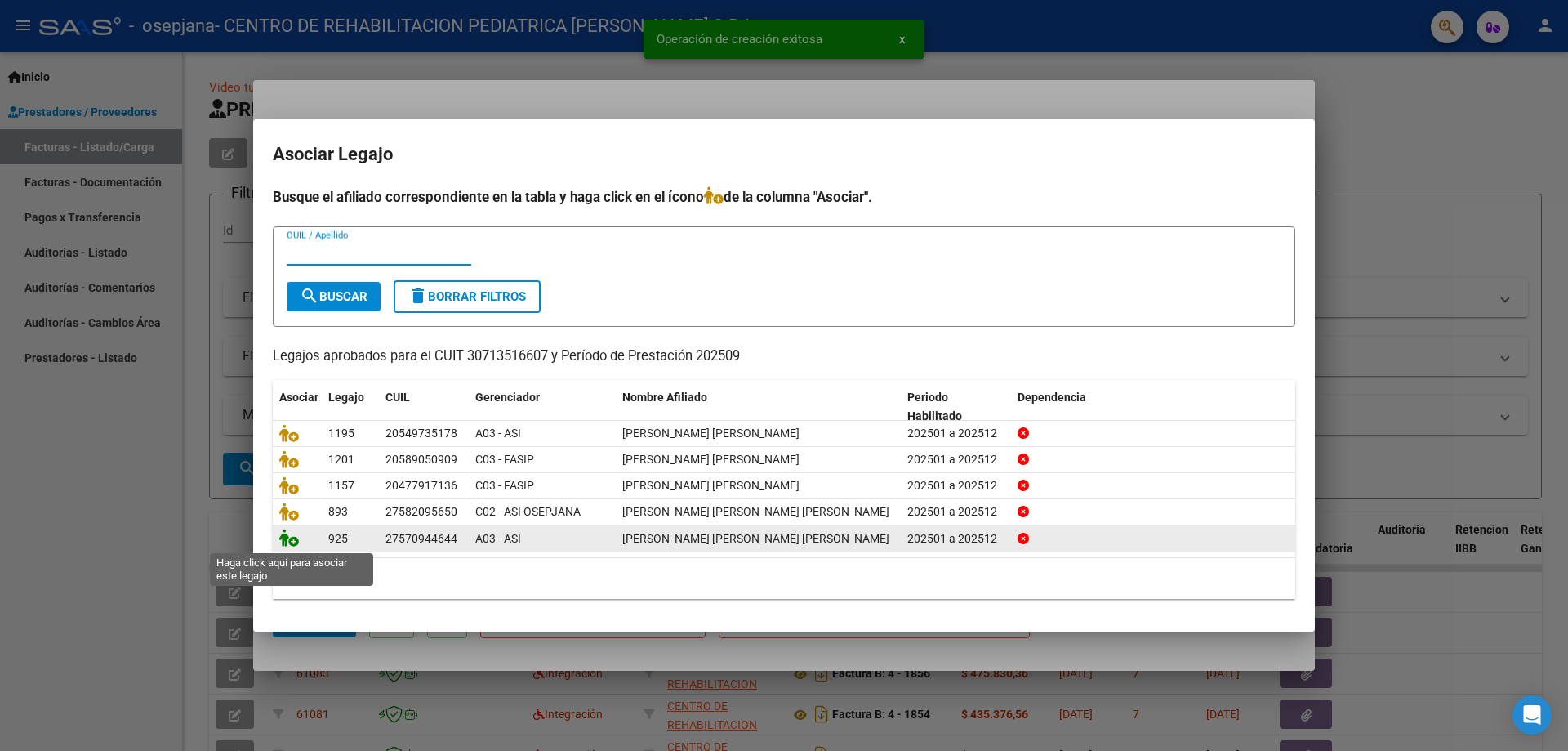
click at [279, 540] on icon at bounding box center [289, 537] width 20 height 18
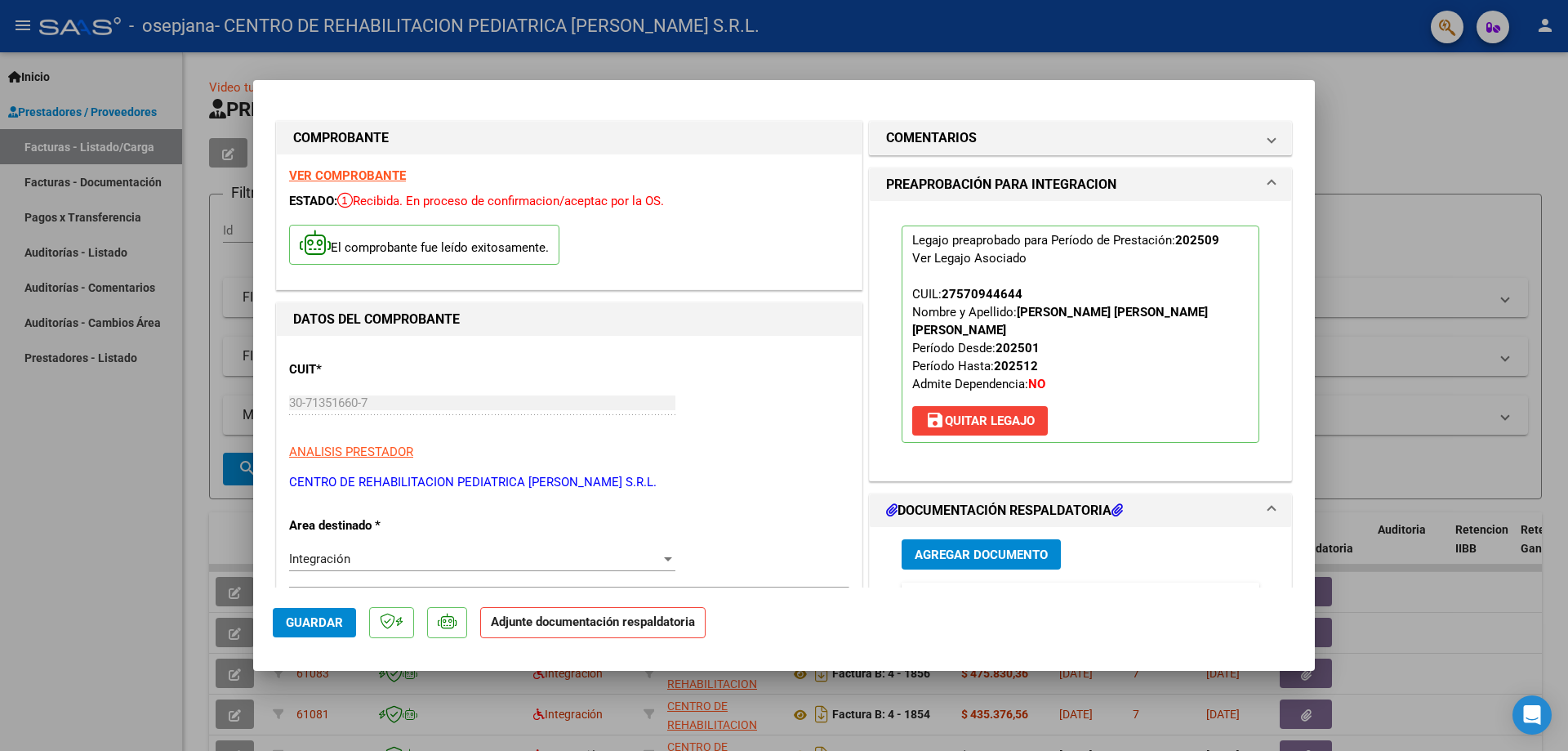
click at [923, 544] on button "Agregar Documento" at bounding box center [981, 554] width 160 height 30
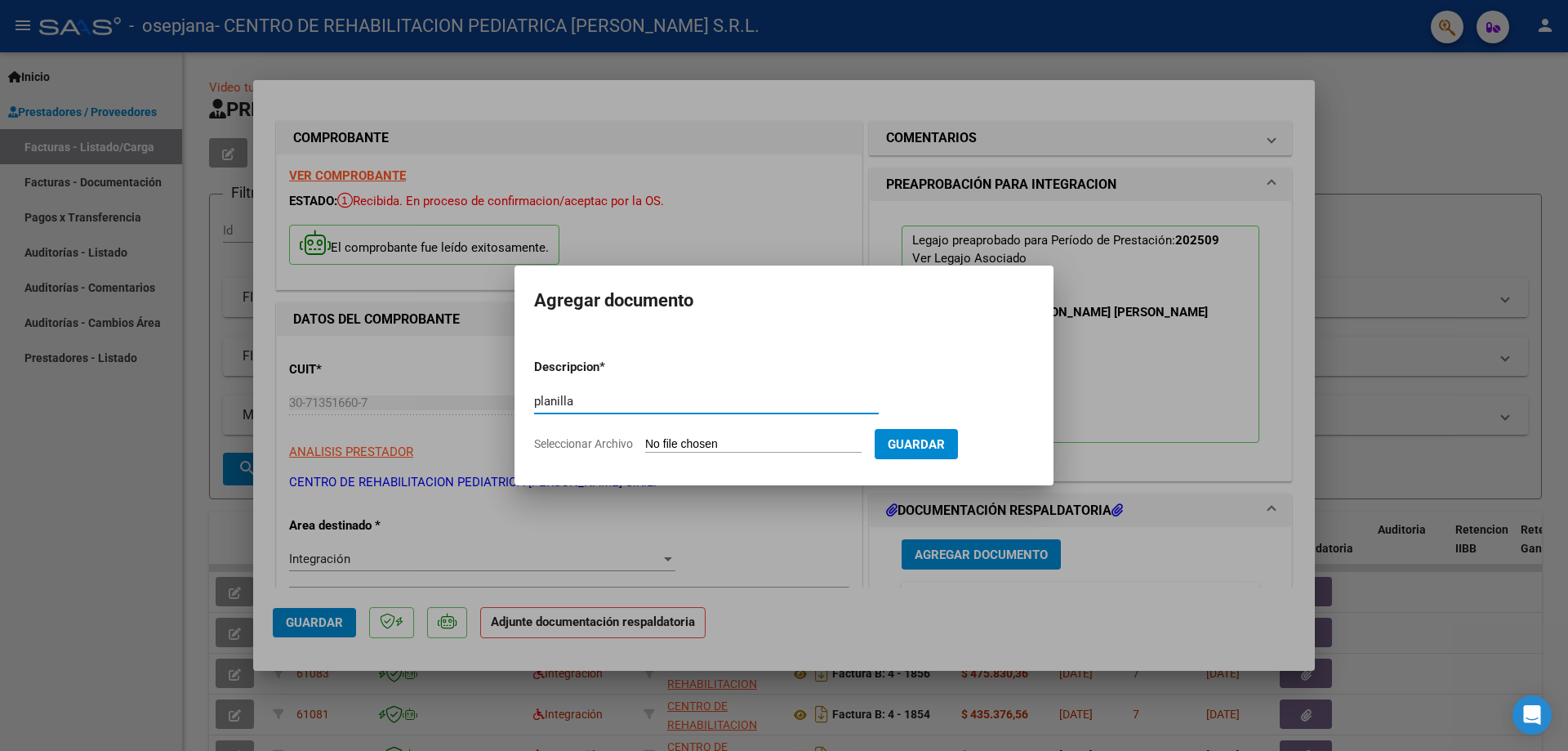
type input "planilla"
click at [773, 439] on input "Seleccionar Archivo" at bounding box center [753, 445] width 216 height 16
type input "C:\fakepath\PA [PERSON_NAME] SEPT (1).pdf"
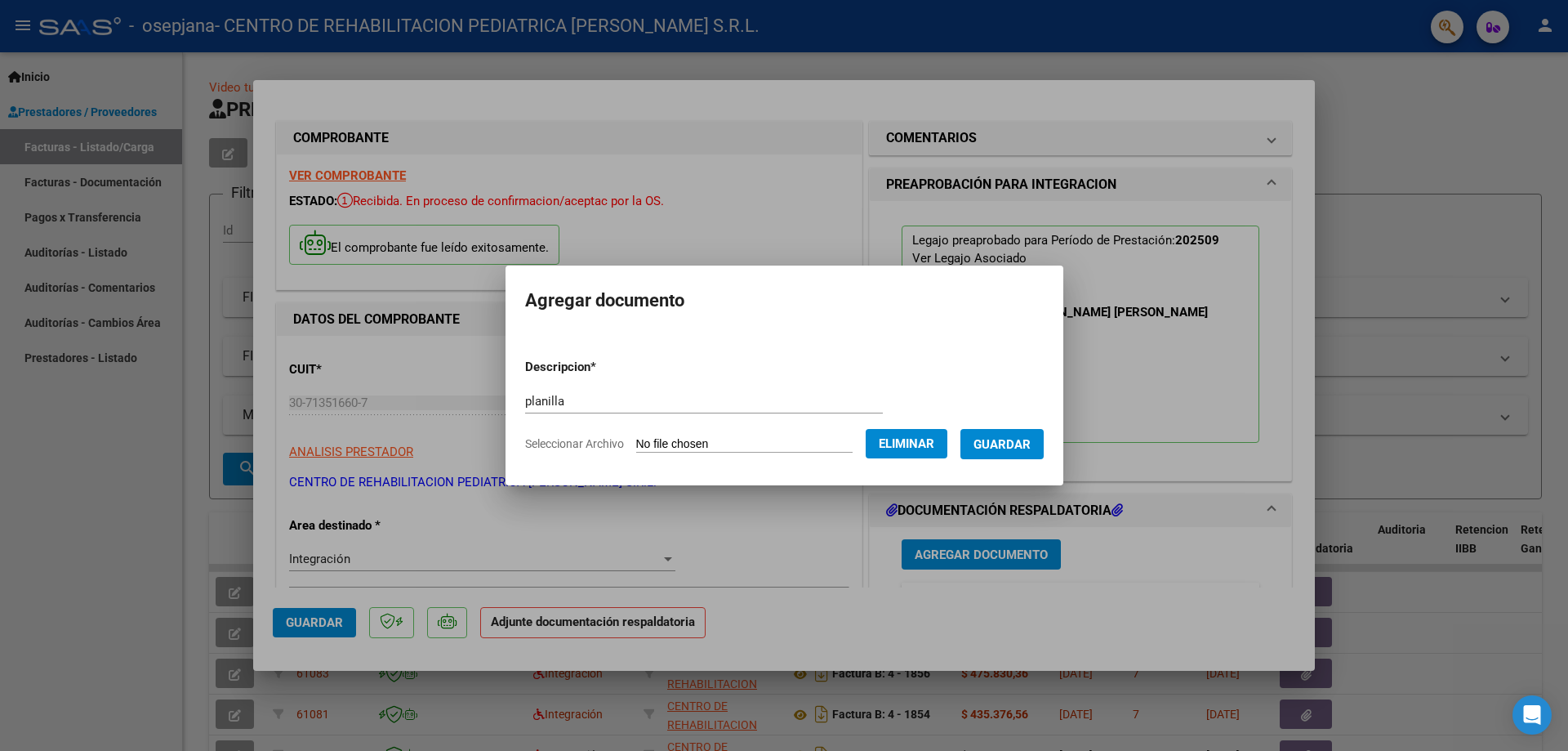
click at [1013, 444] on span "Guardar" at bounding box center [1002, 444] width 57 height 15
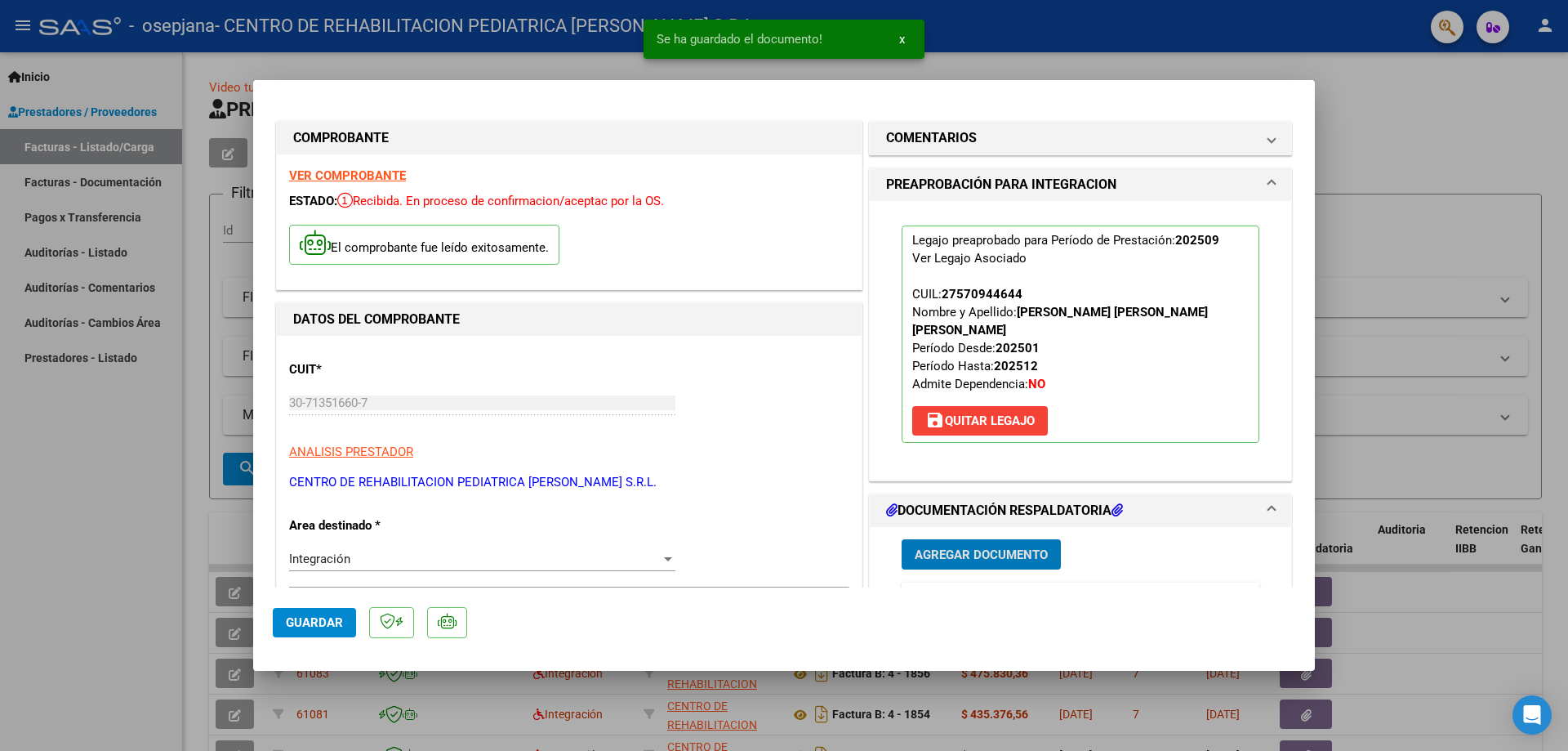
click at [950, 550] on span "Agregar Documento" at bounding box center [981, 554] width 133 height 15
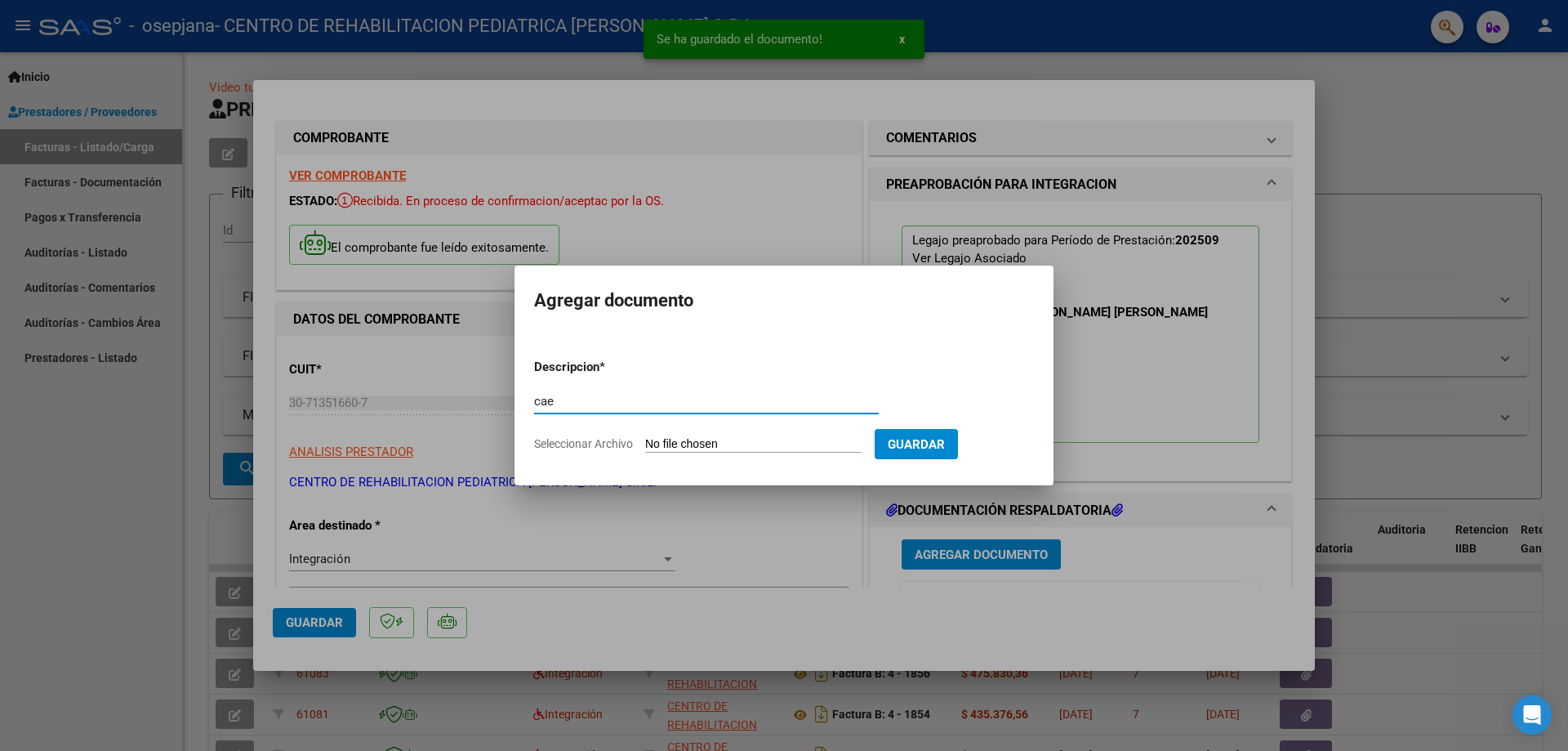
type input "cae"
click at [712, 438] on input "Seleccionar Archivo" at bounding box center [753, 445] width 216 height 16
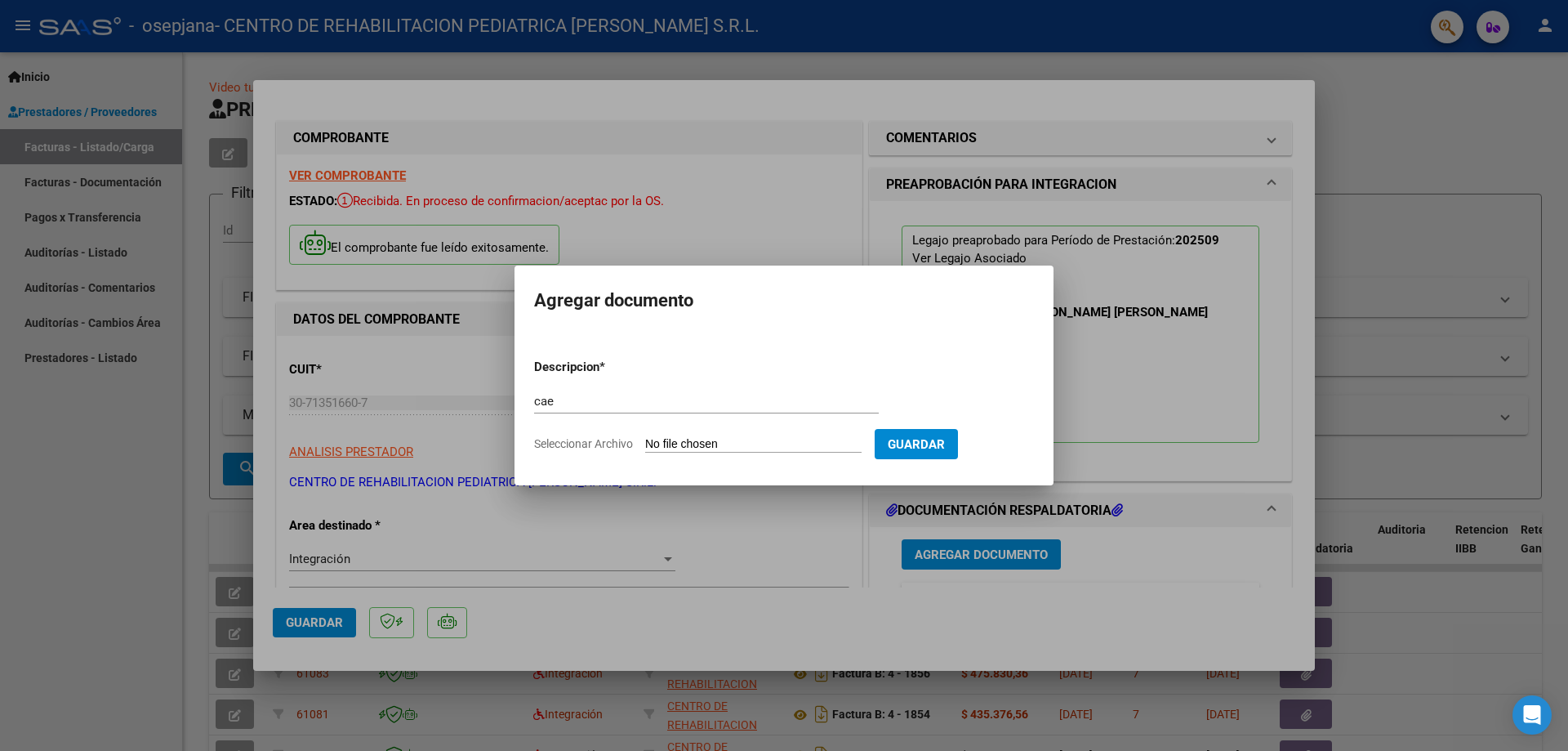
type input "C:\fakepath\CAE [PERSON_NAME] SEPT (1).pdf"
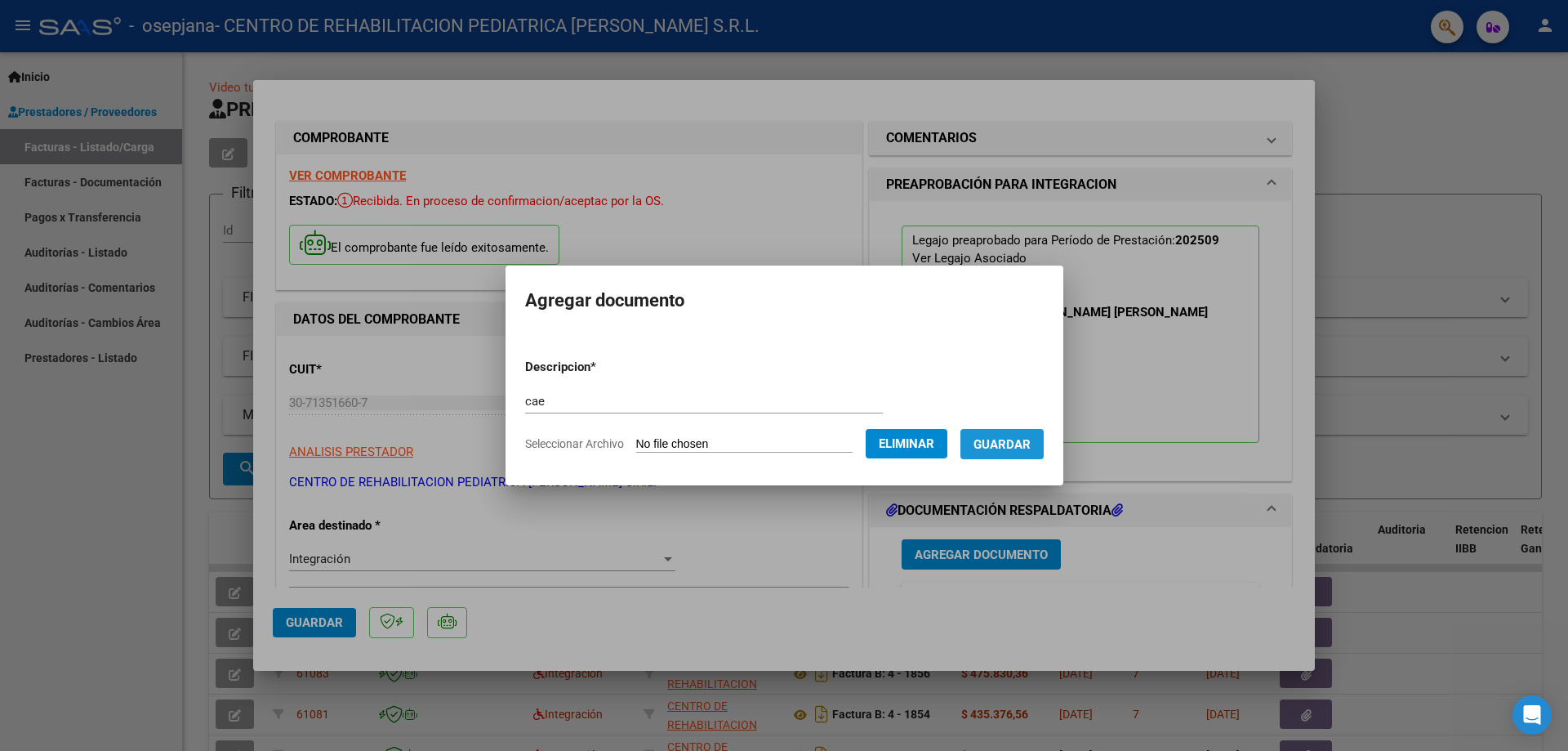
drag, startPoint x: 1013, startPoint y: 452, endPoint x: 982, endPoint y: 359, distance: 98.0
click at [1012, 451] on button "Guardar" at bounding box center [1002, 444] width 83 height 30
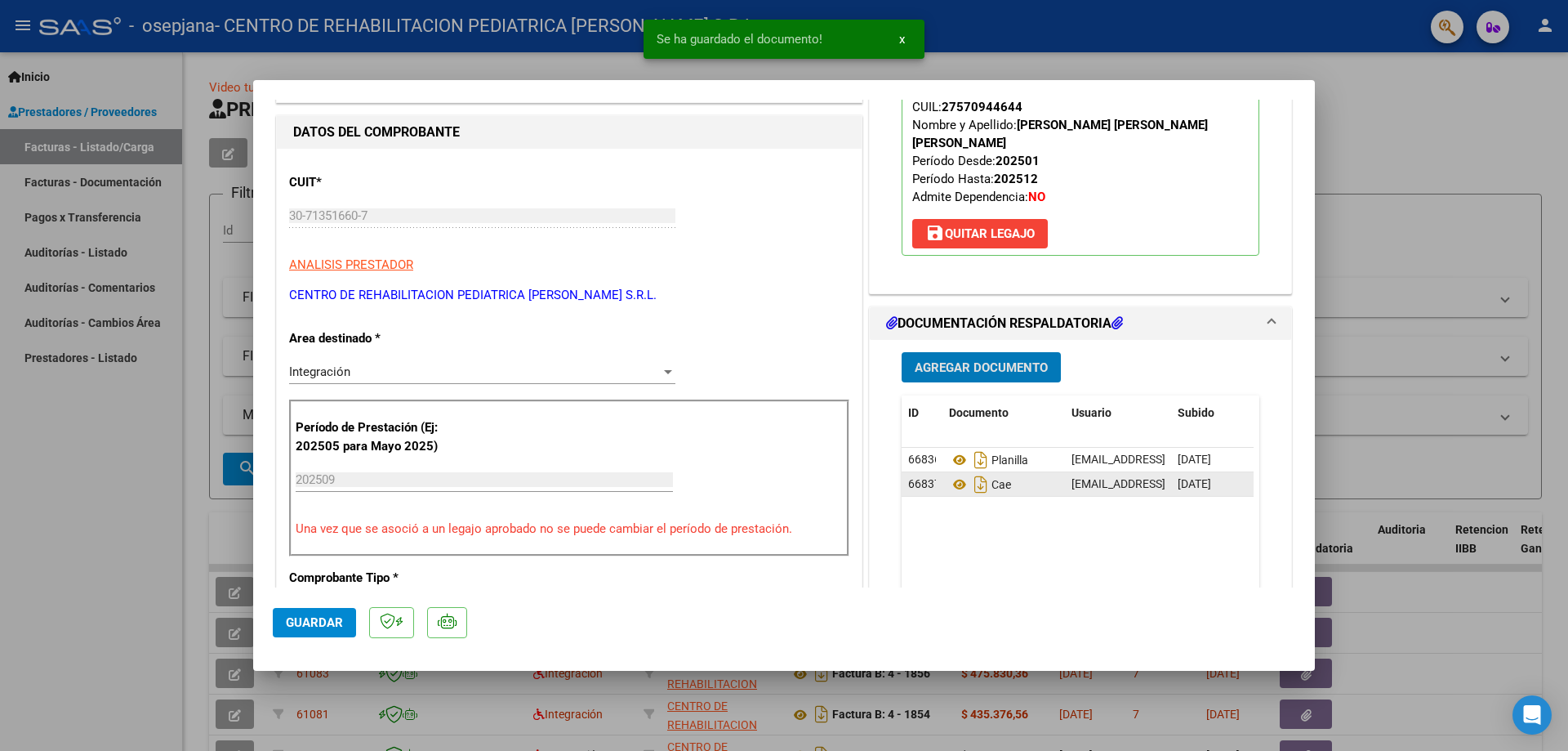
scroll to position [245, 0]
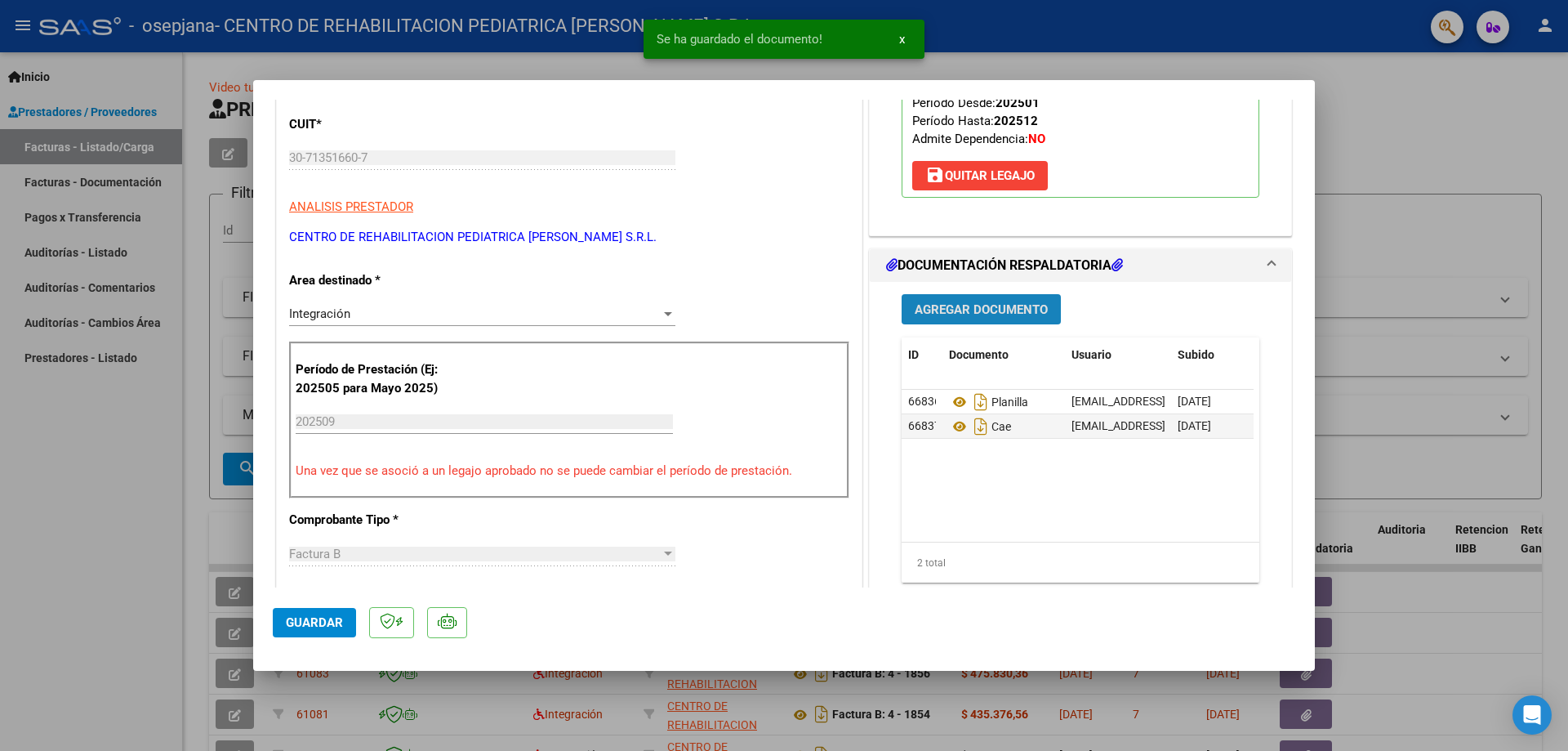
click at [1031, 307] on span "Agregar Documento" at bounding box center [981, 309] width 133 height 15
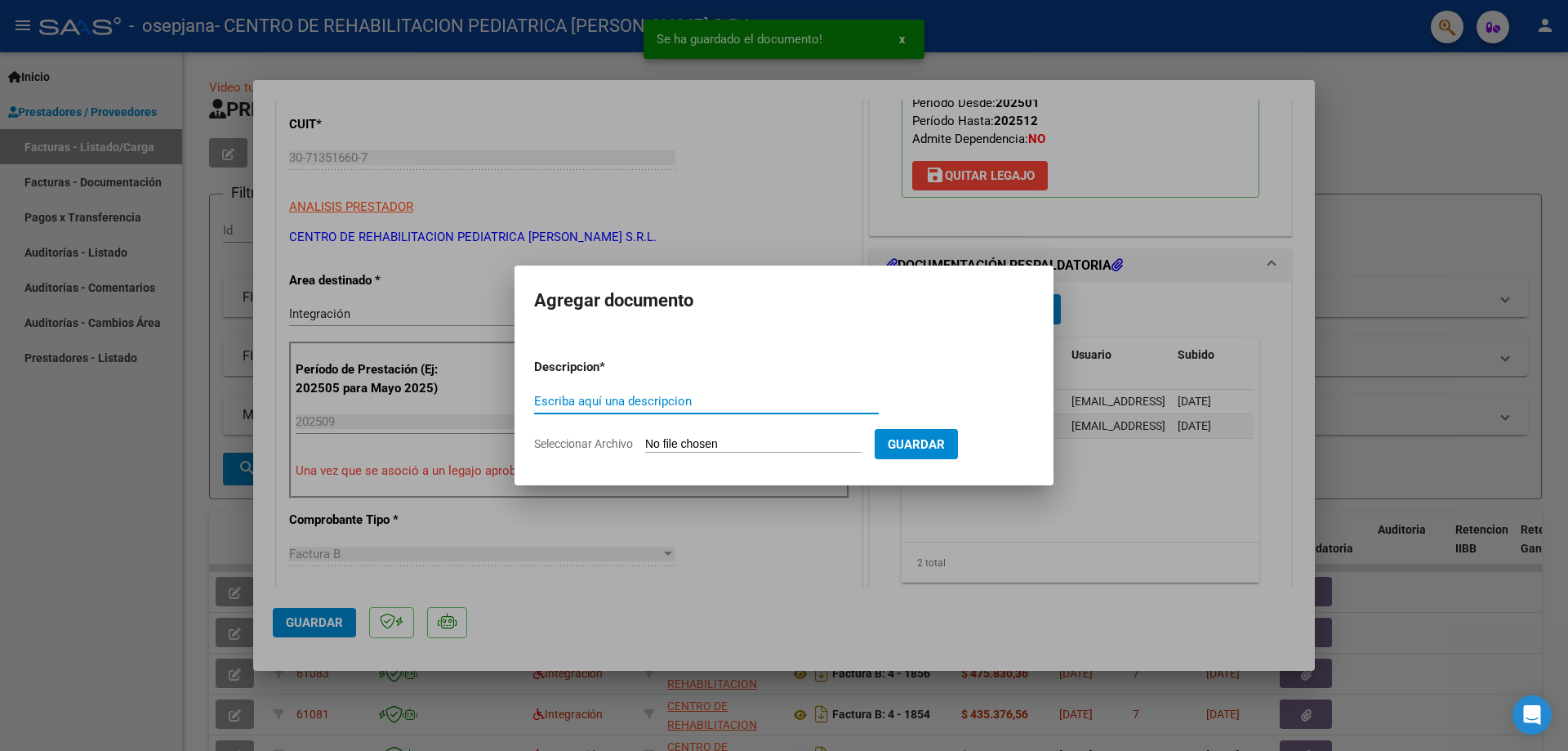
click at [727, 400] on input "Escriba aquí una descripcion" at bounding box center [706, 401] width 345 height 15
type input "informe mensual sept"
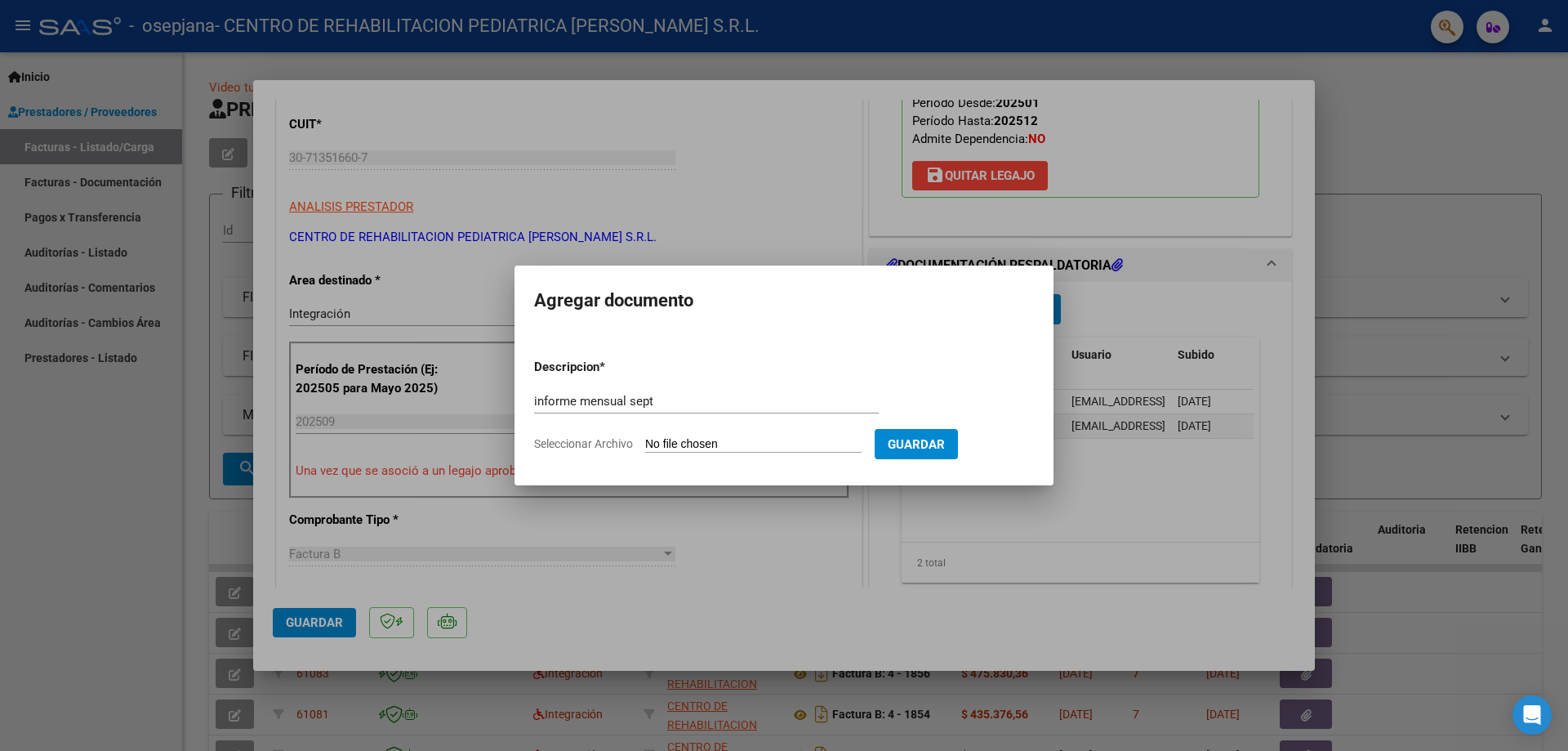
click at [769, 442] on input "Seleccionar Archivo" at bounding box center [753, 445] width 216 height 16
type input "C:\fakepath\Informe [PERSON_NAME] sept.pdf"
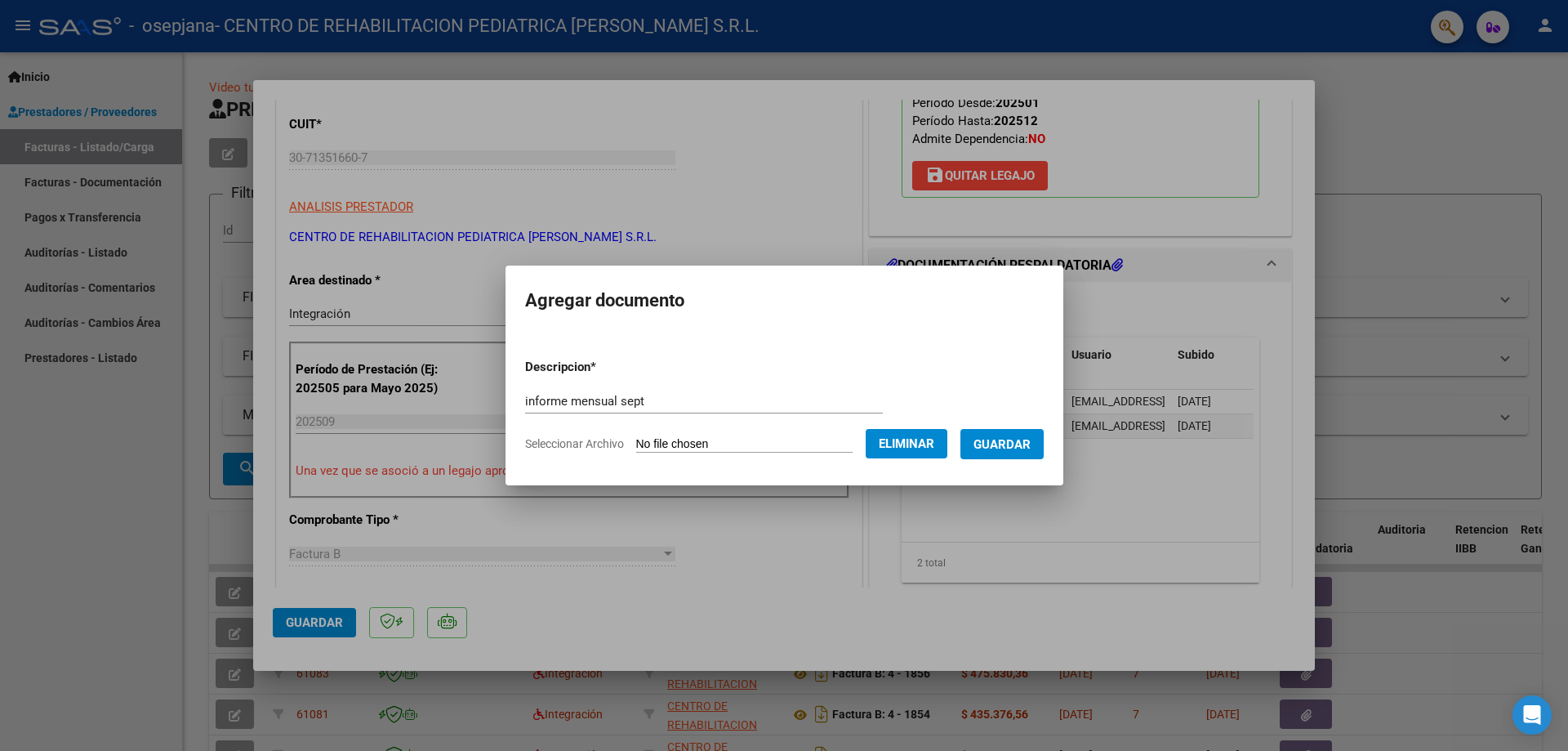
click at [1026, 445] on span "Guardar" at bounding box center [1002, 444] width 57 height 15
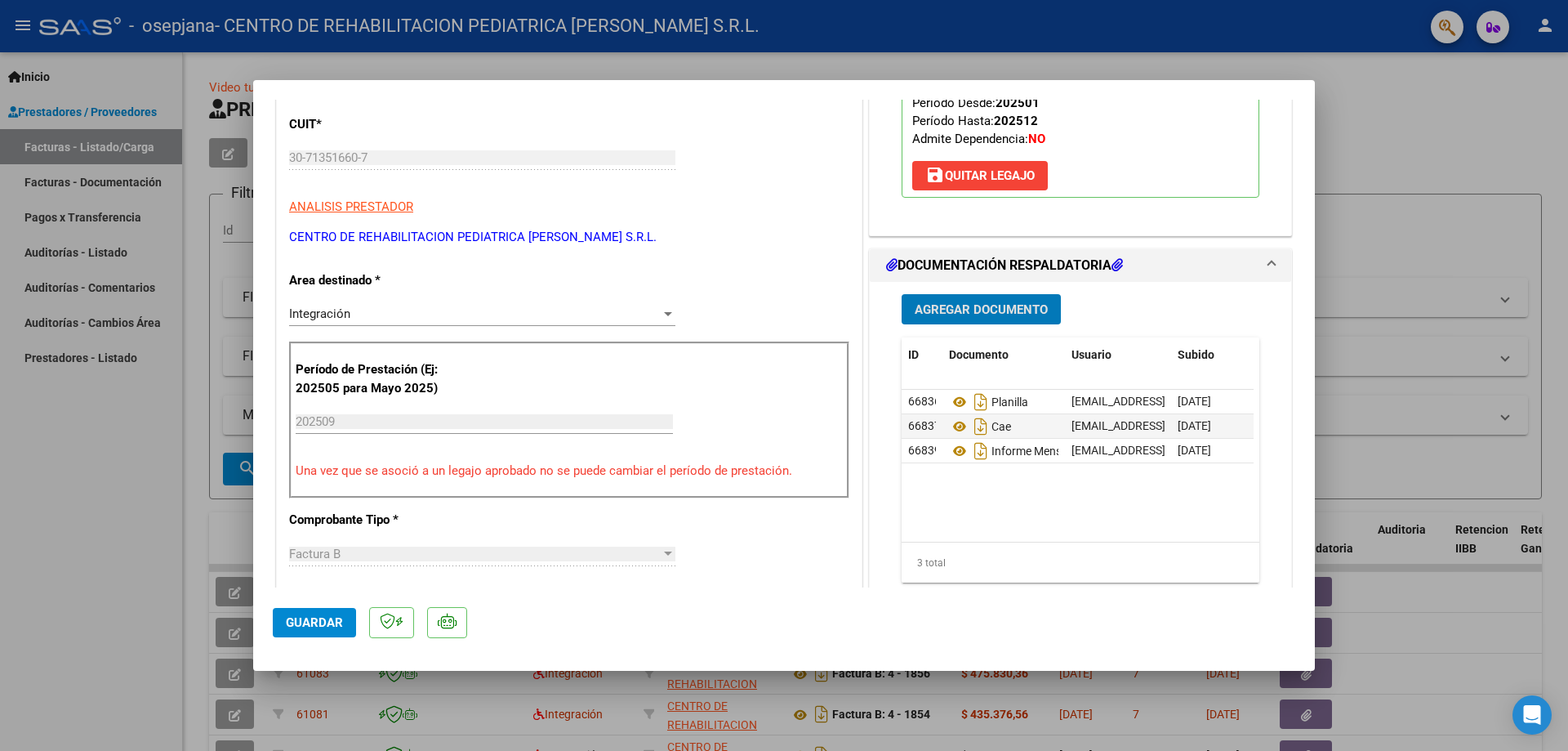
click at [305, 622] on span "Guardar" at bounding box center [314, 622] width 57 height 15
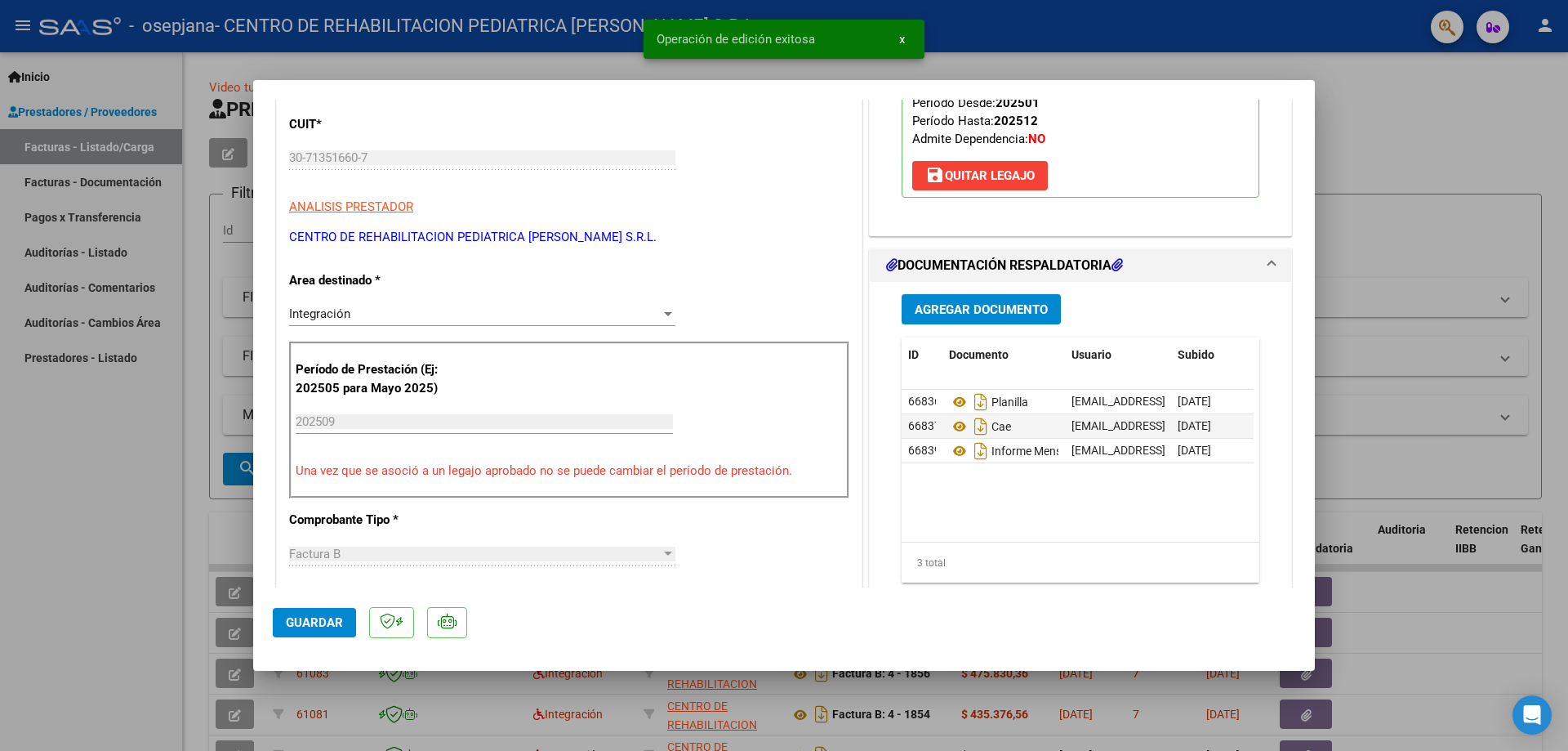
click at [909, 37] on button "x" at bounding box center [902, 39] width 32 height 29
click at [1370, 137] on div at bounding box center [784, 375] width 1568 height 751
type input "$ 0,00"
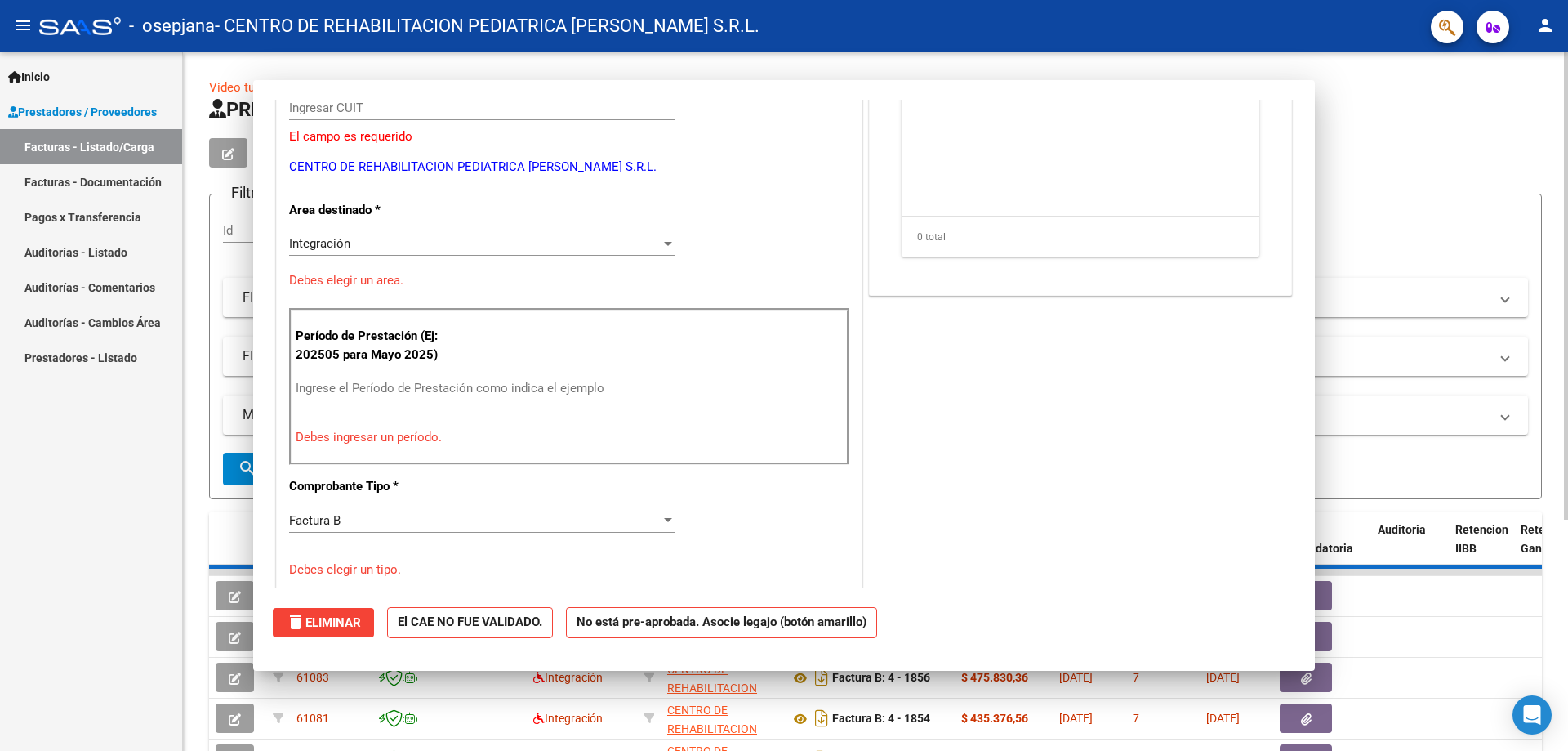
scroll to position [195, 0]
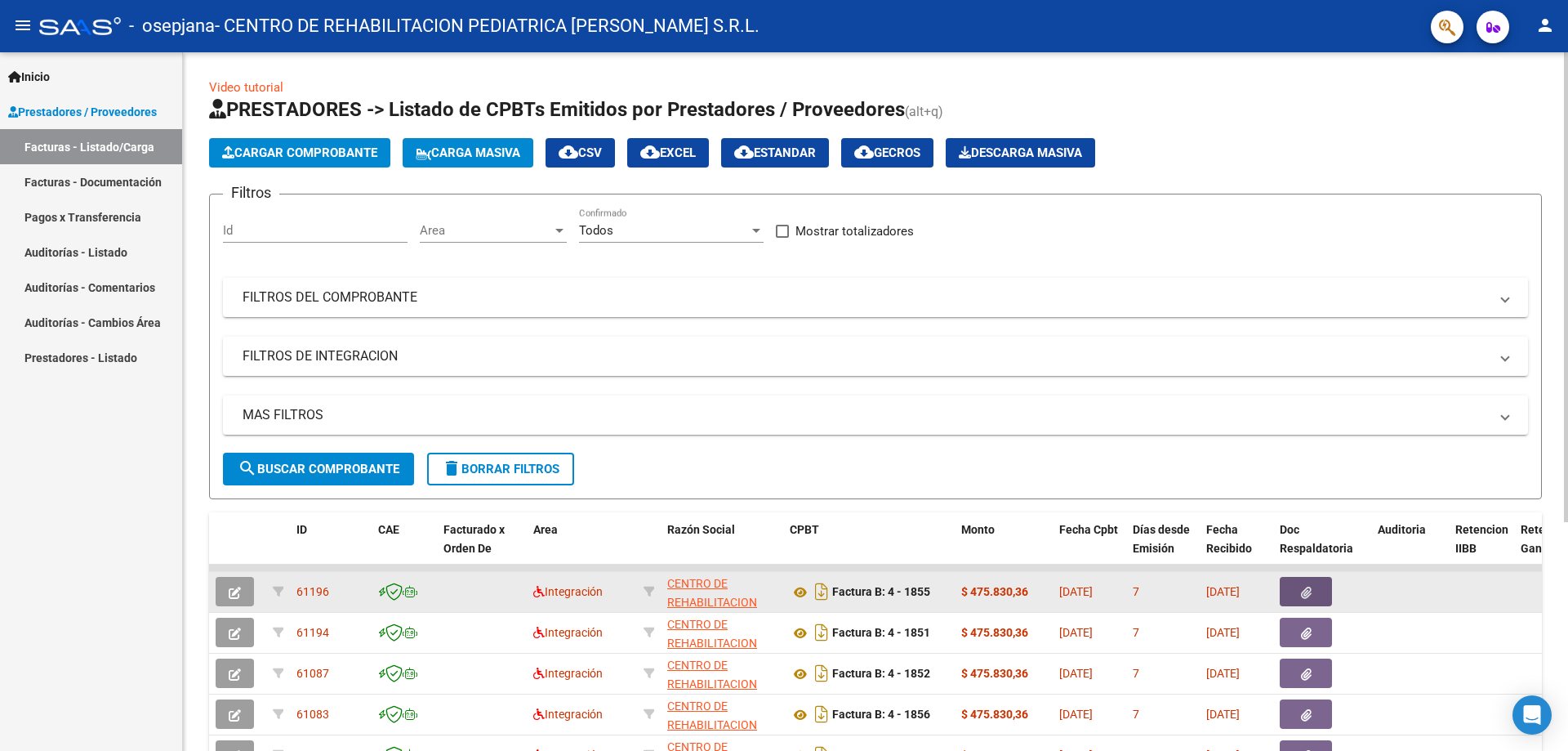
click at [1306, 593] on icon "button" at bounding box center [1307, 593] width 11 height 12
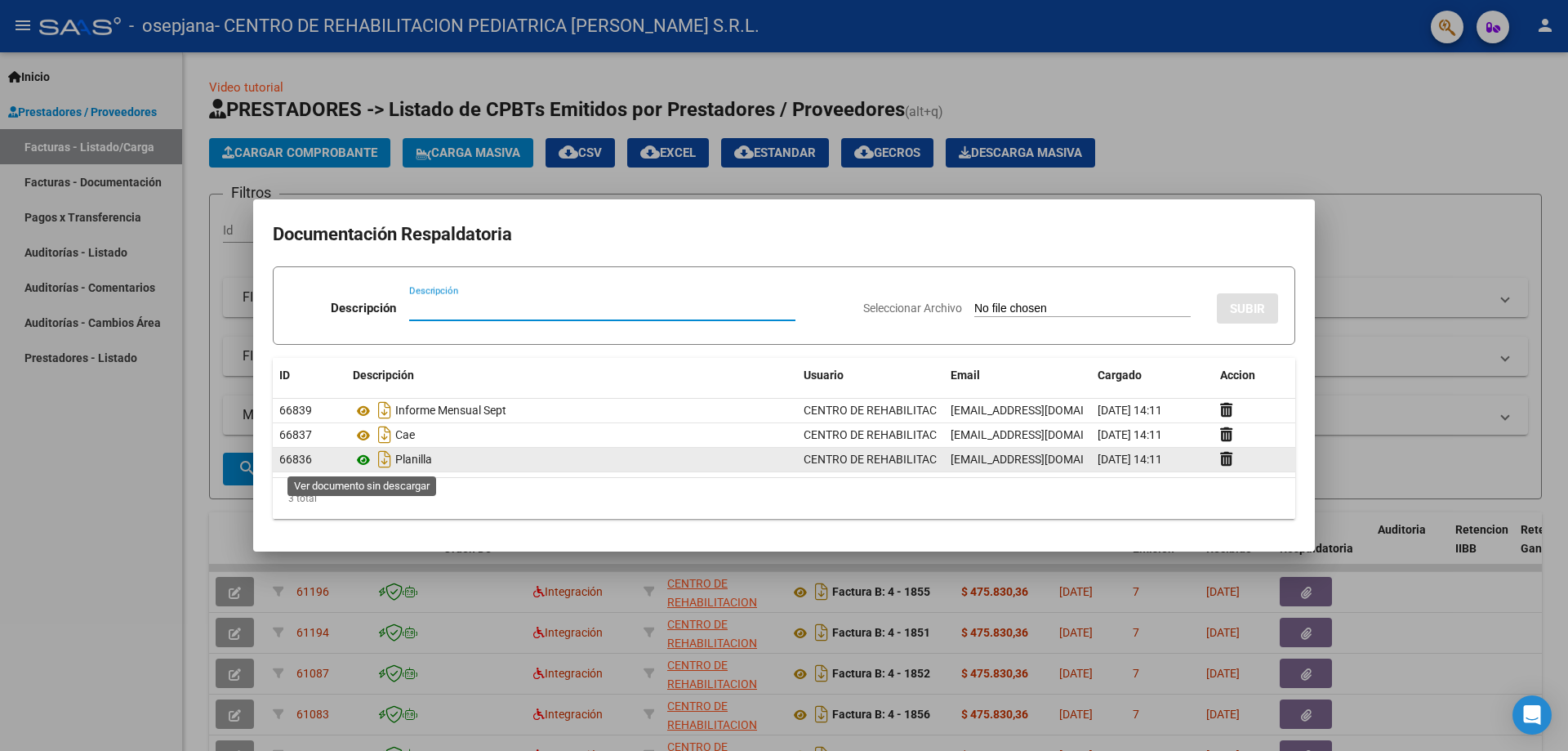
click at [363, 461] on icon at bounding box center [363, 460] width 21 height 20
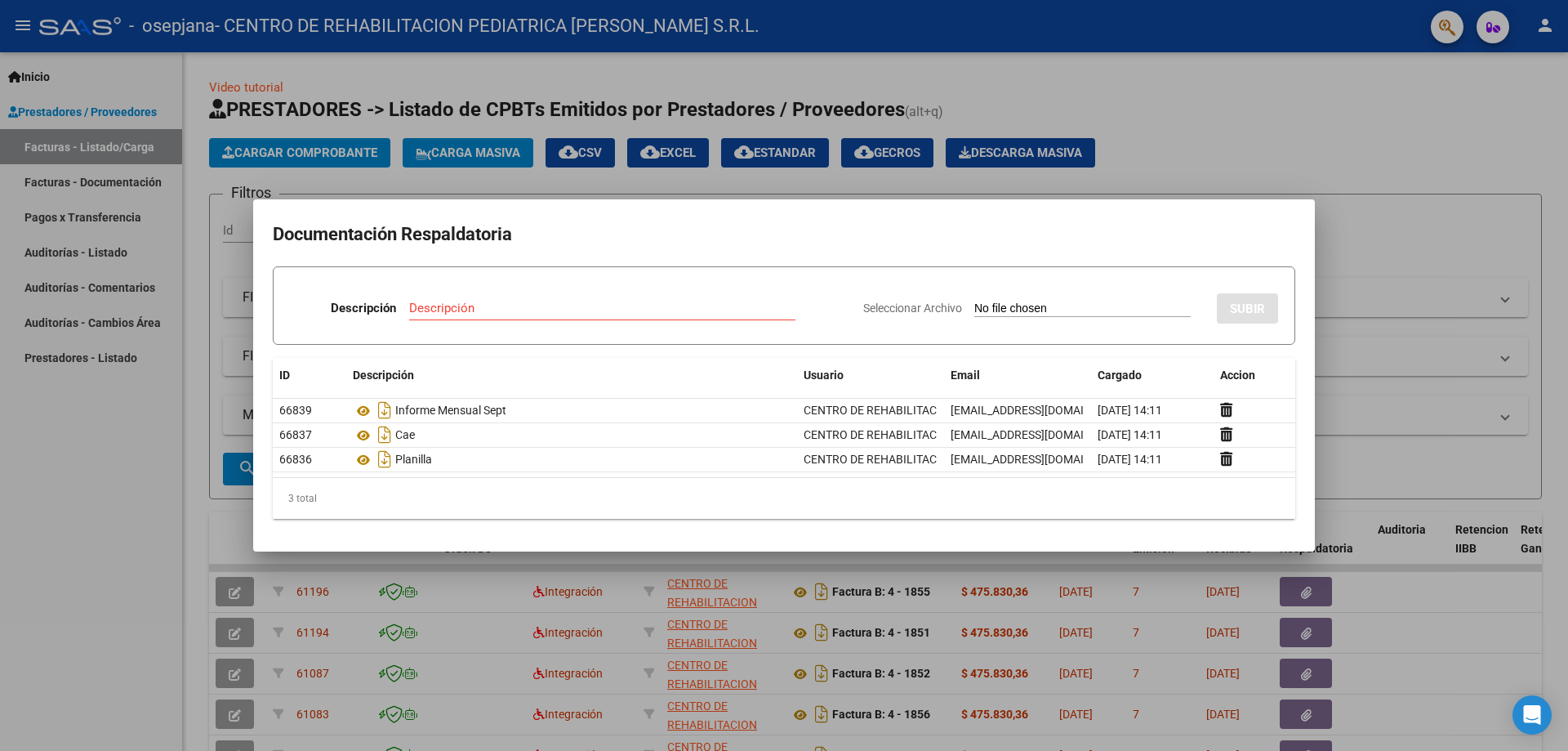
click at [1369, 94] on div at bounding box center [784, 375] width 1568 height 751
